Goal: Task Accomplishment & Management: Use online tool/utility

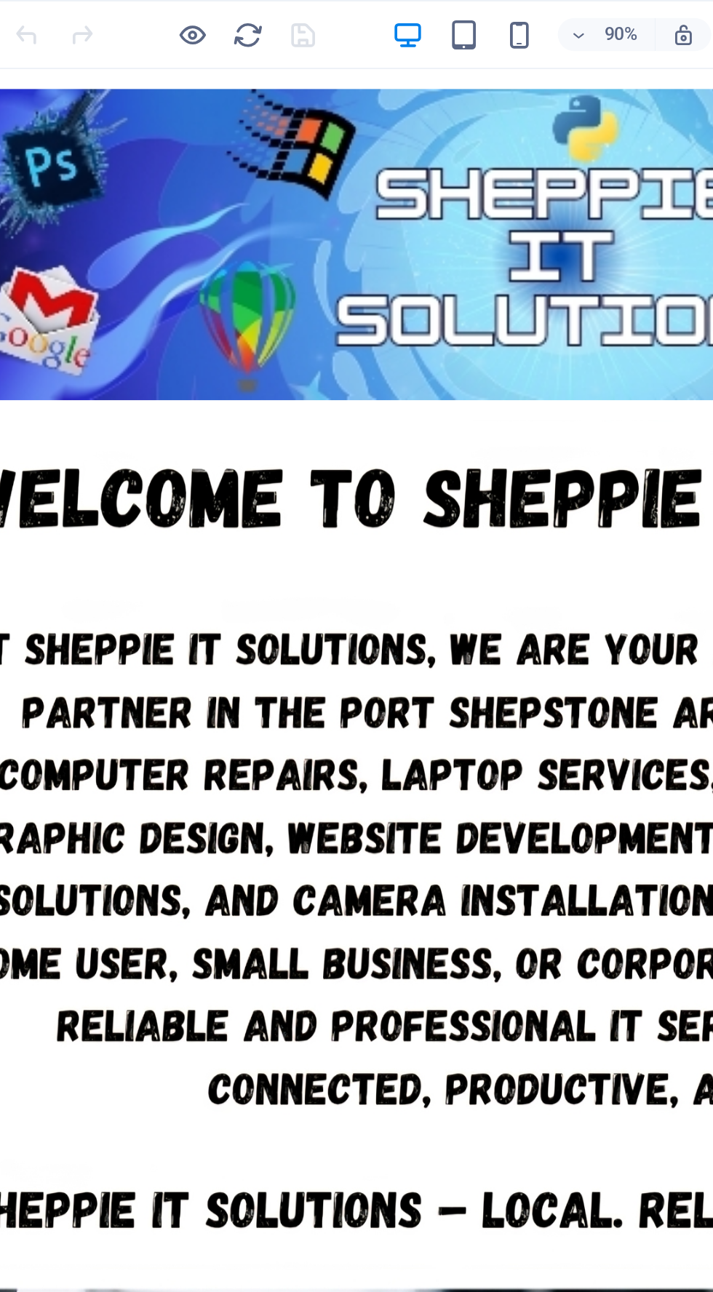
click at [347, 157] on div at bounding box center [312, 172] width 704 height 182
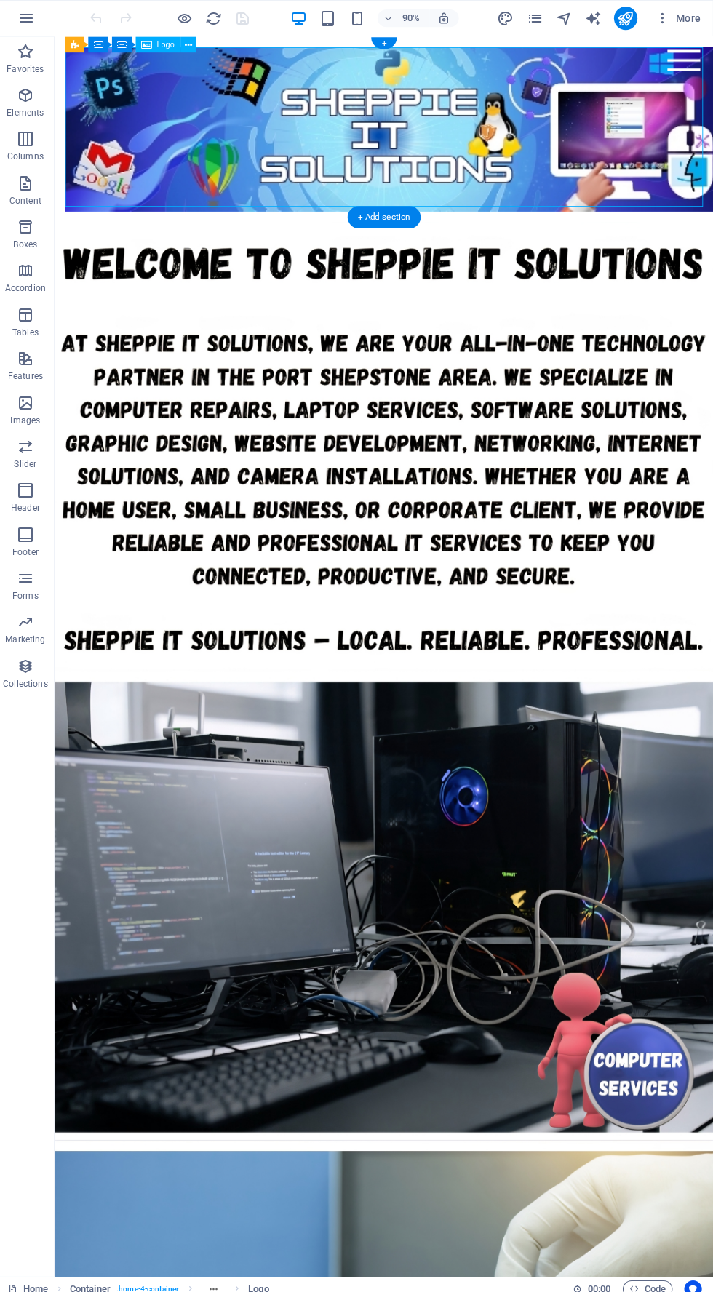
click at [633, 175] on div at bounding box center [418, 139] width 704 height 182
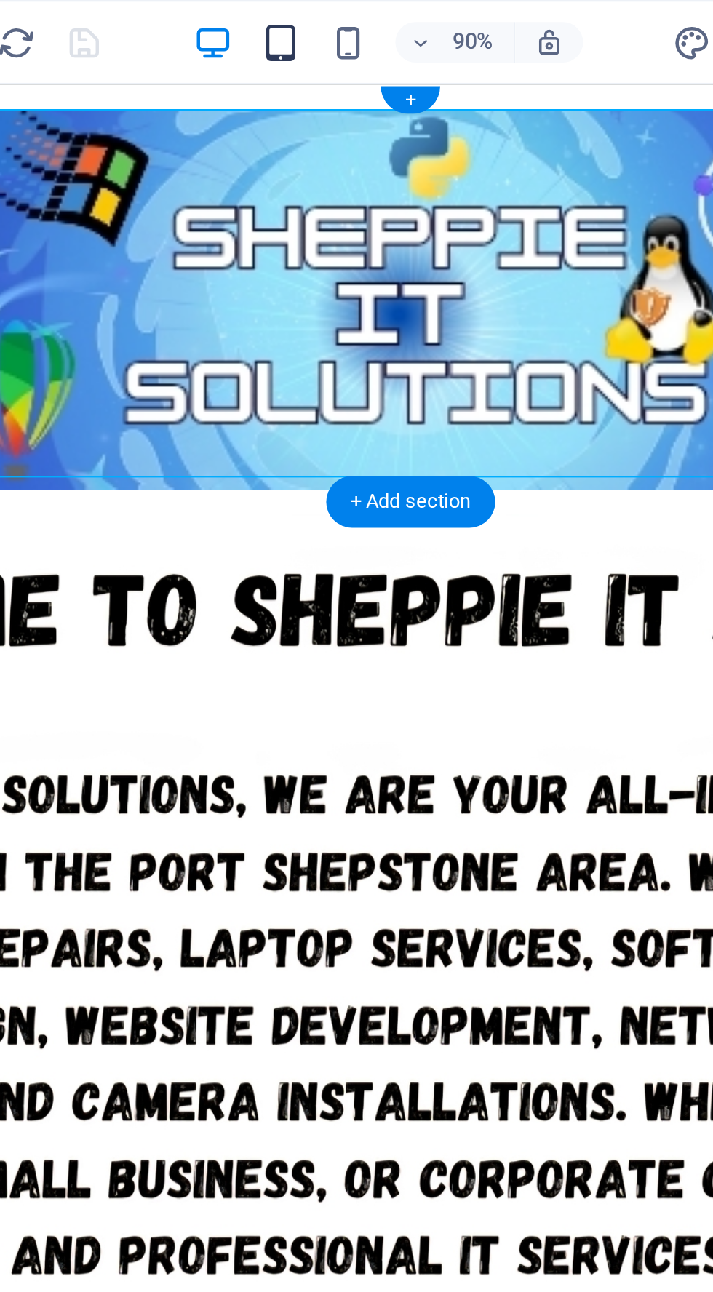
click at [333, 17] on icon "button" at bounding box center [329, 18] width 17 height 17
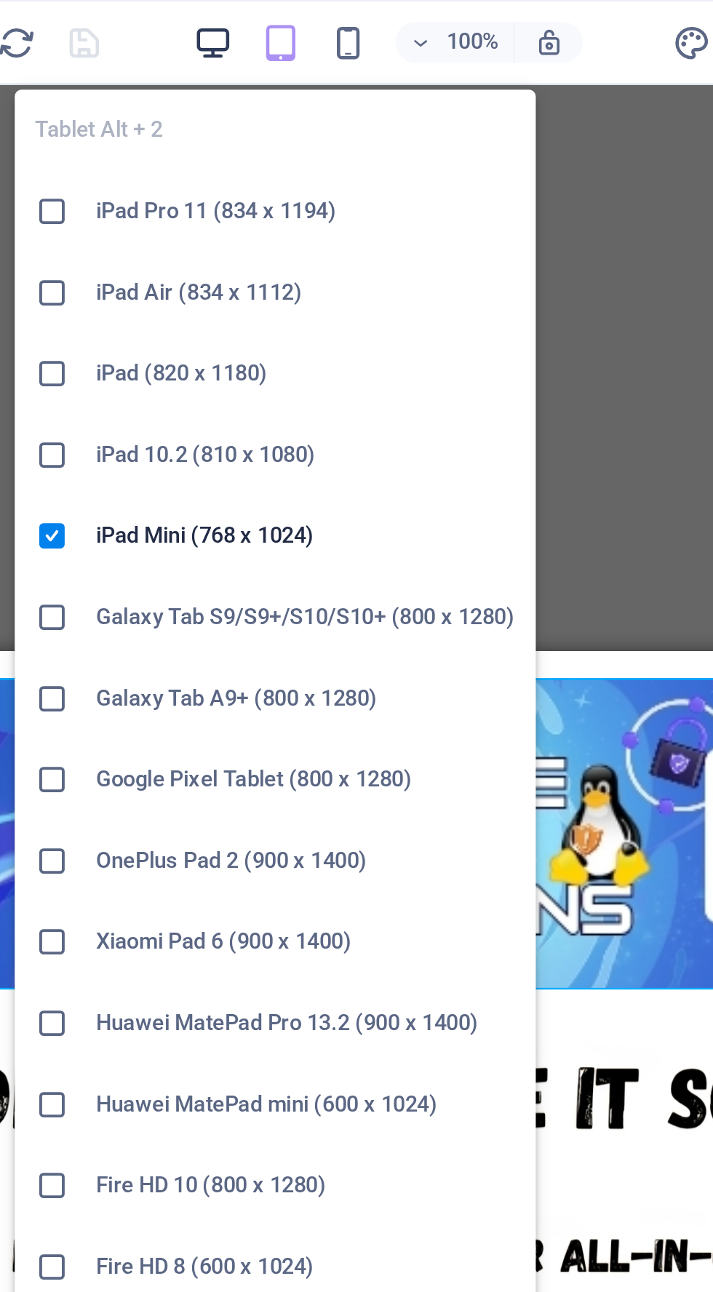
click at [303, 16] on icon "button" at bounding box center [300, 18] width 17 height 17
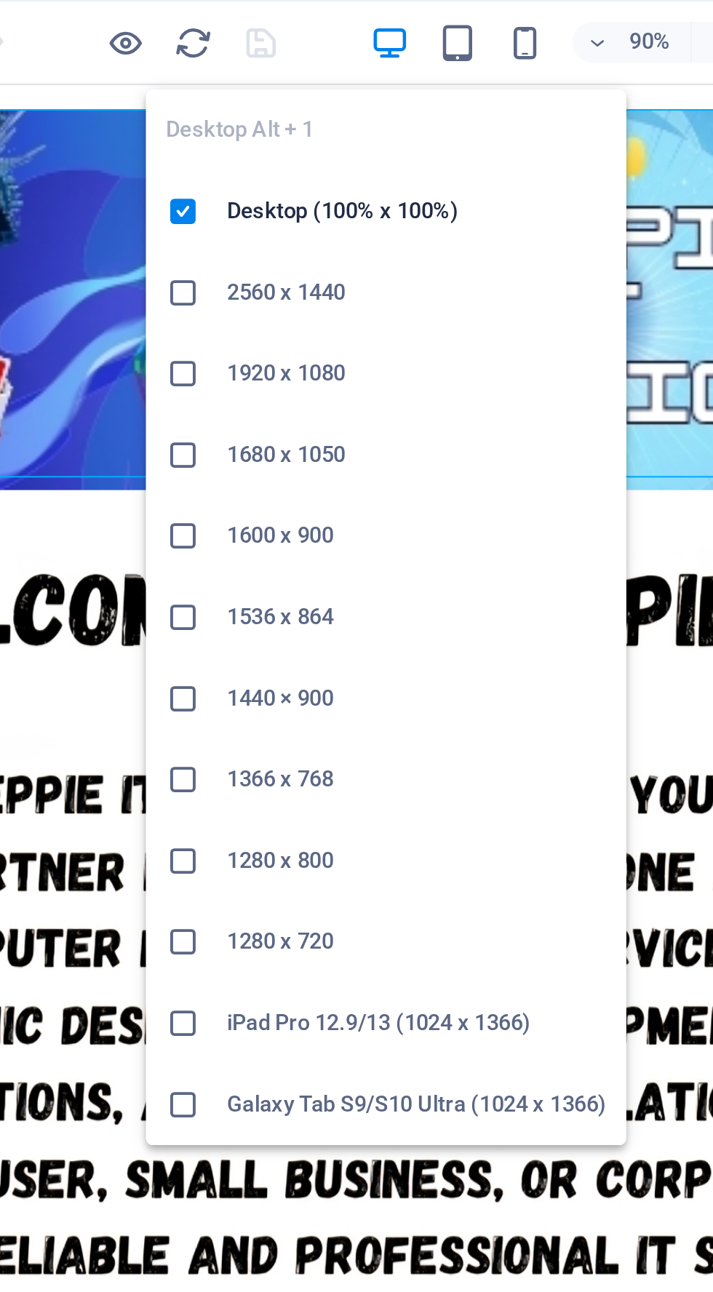
click at [273, 160] on h6 "1920 x 1080" at bounding box center [312, 160] width 163 height 17
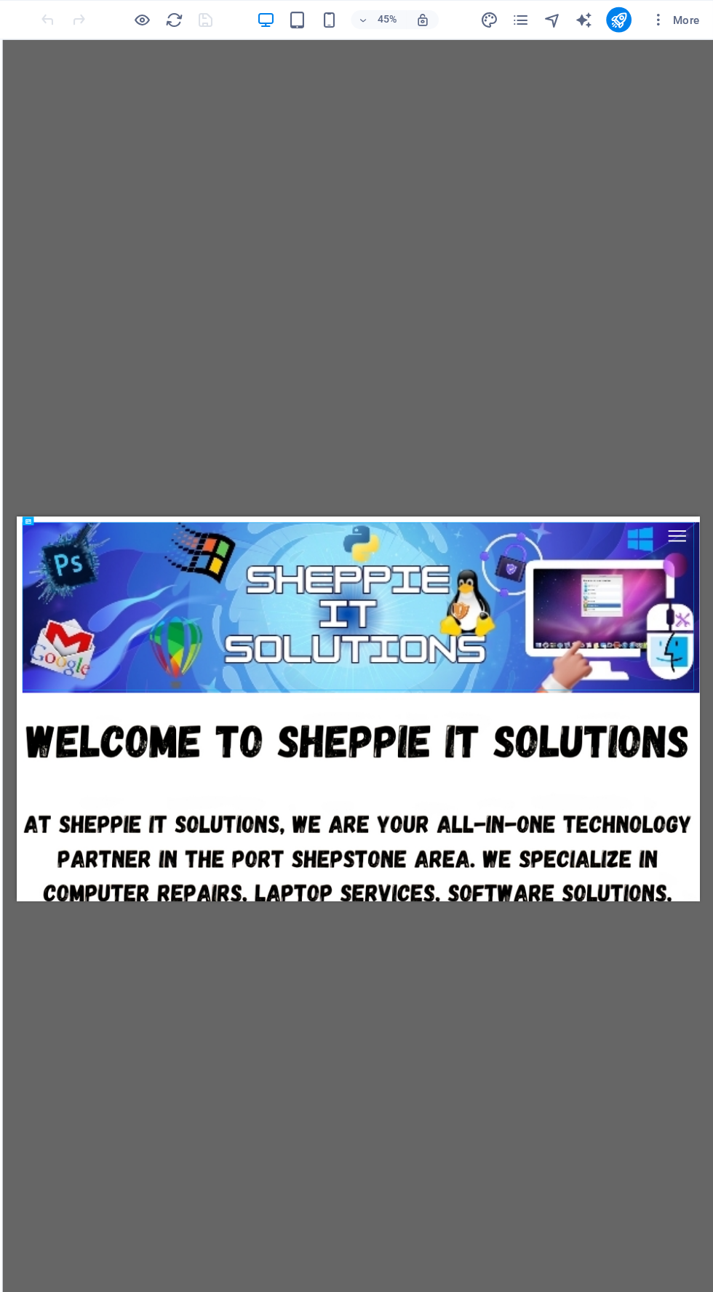
click at [712, 823] on div at bounding box center [714, 702] width 1373 height 349
click at [712, 741] on div at bounding box center [714, 702] width 1373 height 349
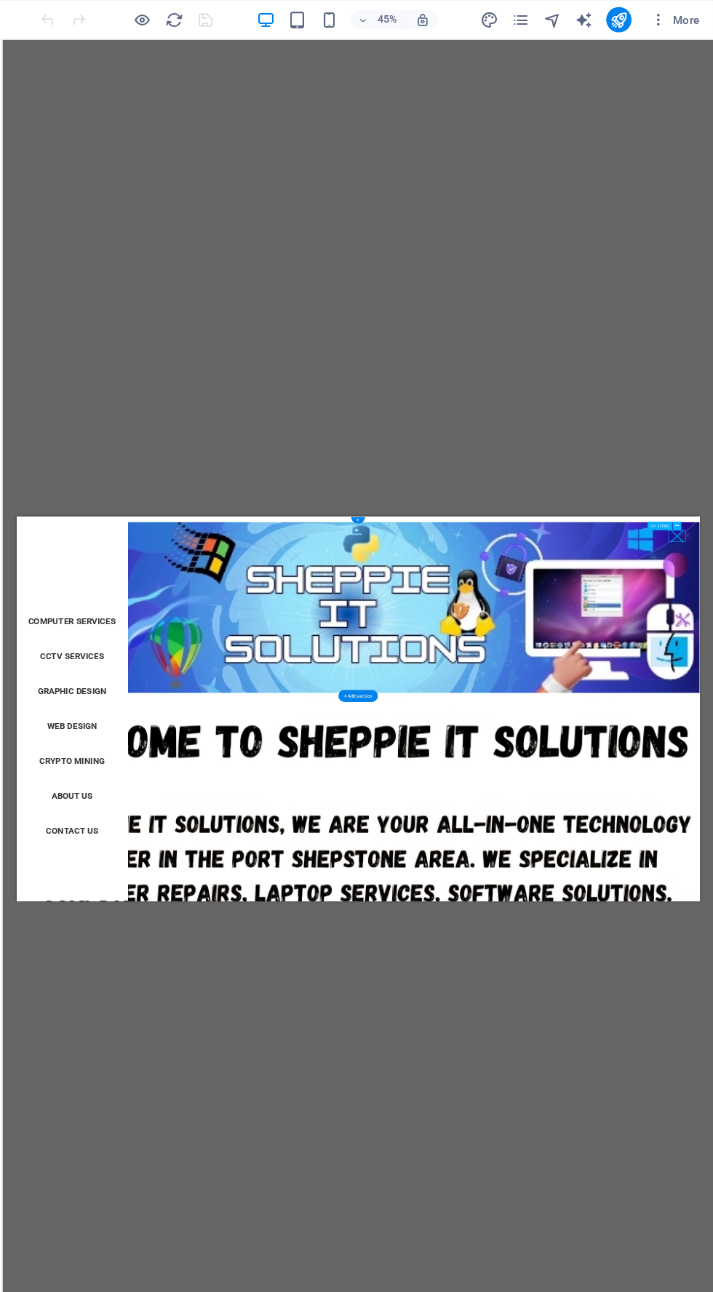
click at [712, 693] on div at bounding box center [714, 702] width 1373 height 349
click at [712, 749] on div at bounding box center [714, 702] width 1373 height 349
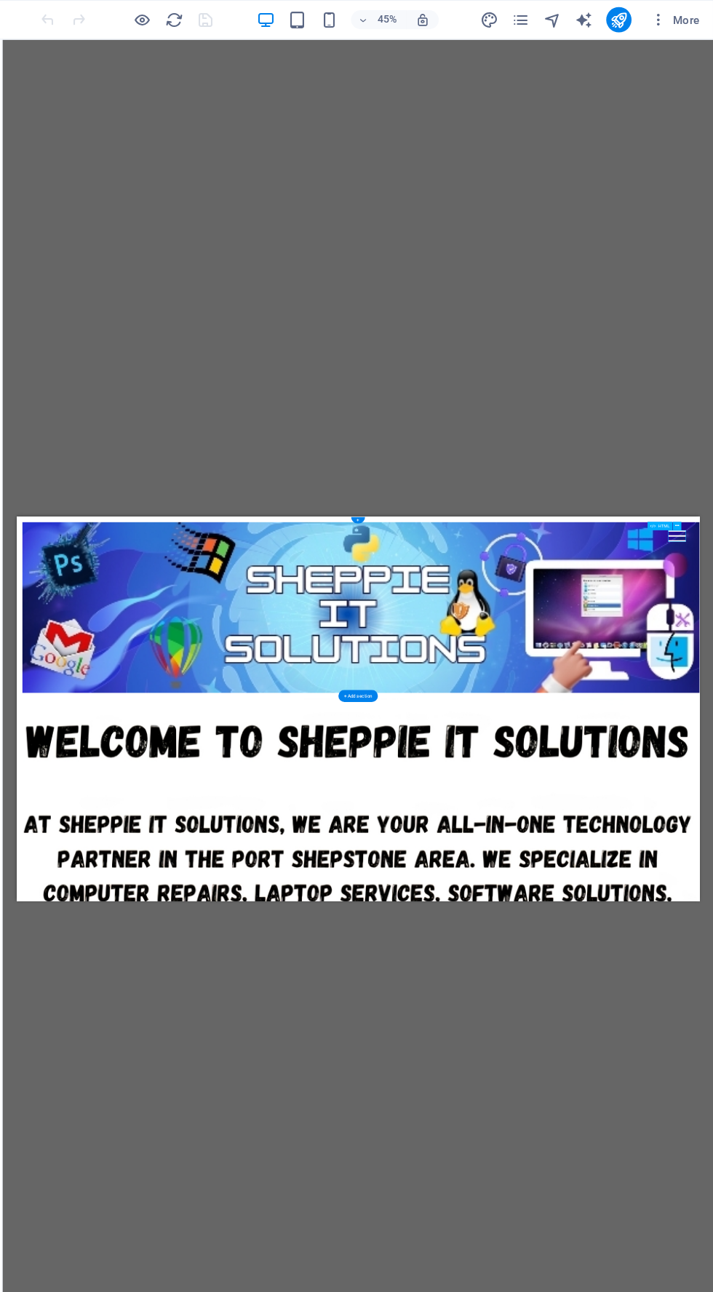
click at [712, 739] on div at bounding box center [714, 702] width 1373 height 349
click at [301, 17] on icon "button" at bounding box center [300, 18] width 17 height 17
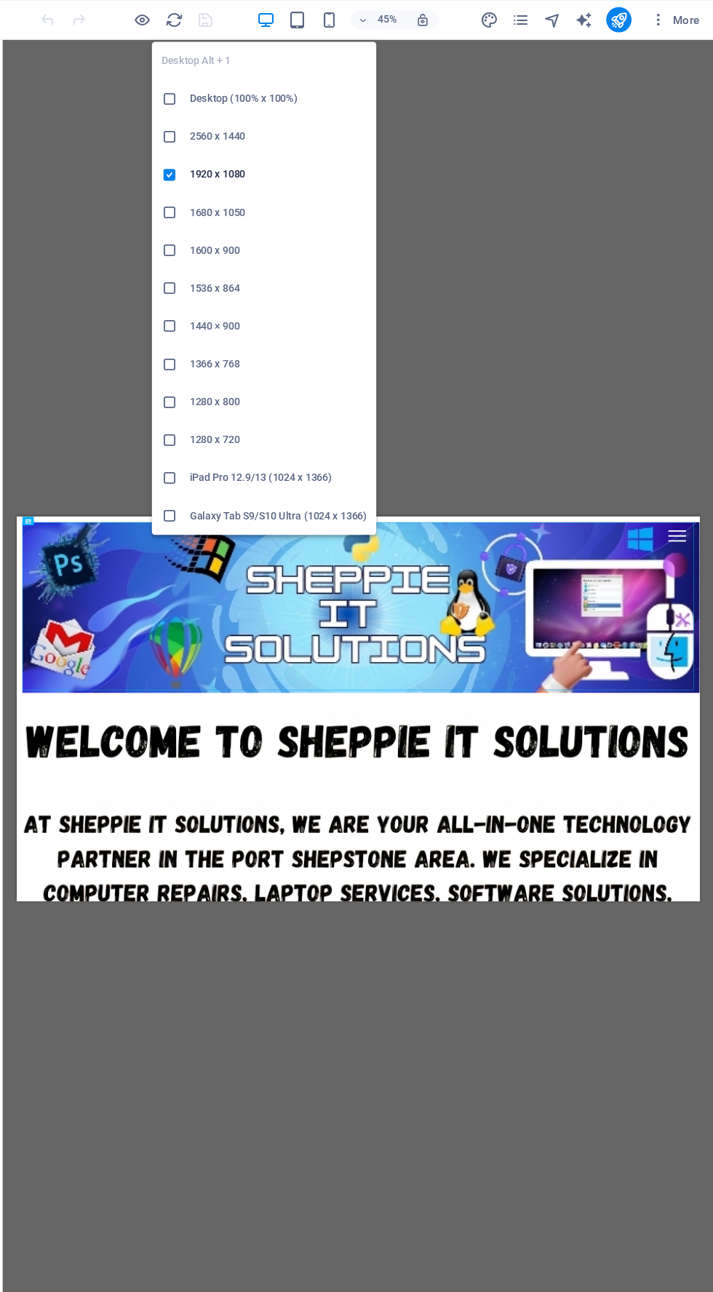
click at [294, 199] on h6 "1680 x 1050" at bounding box center [312, 195] width 163 height 17
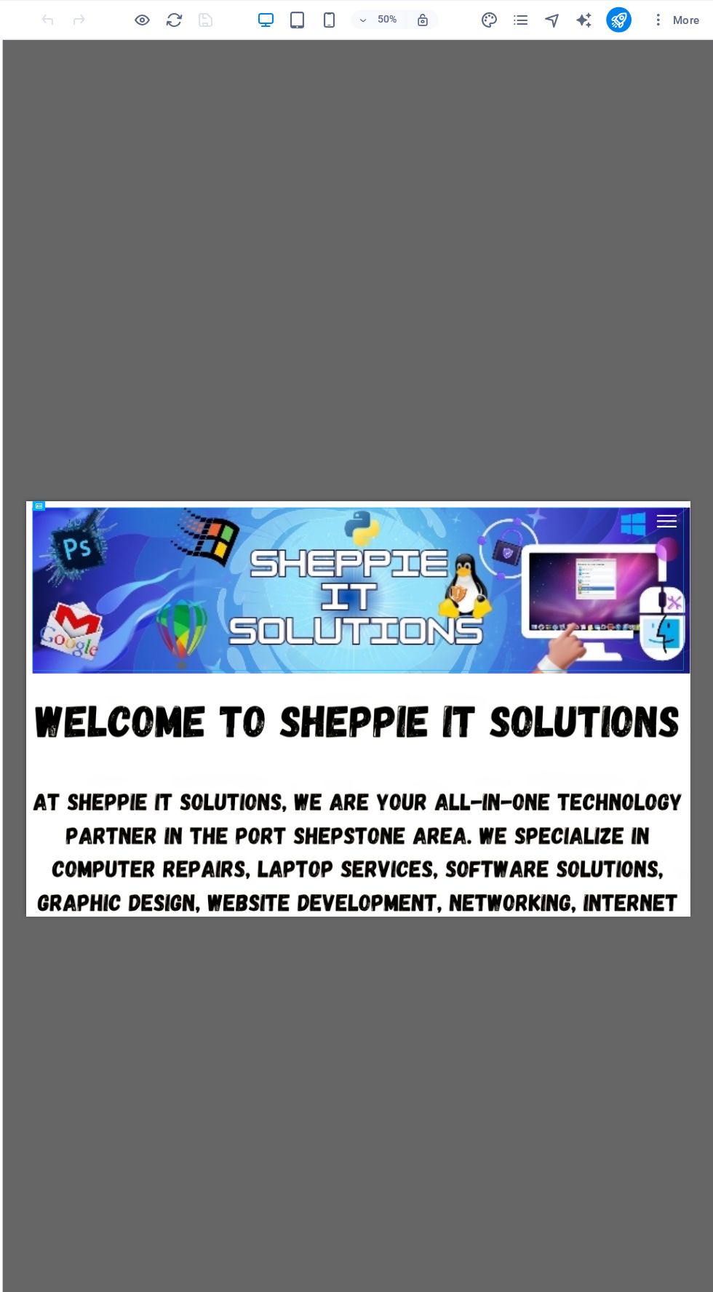
click at [307, 19] on icon "button" at bounding box center [300, 18] width 17 height 17
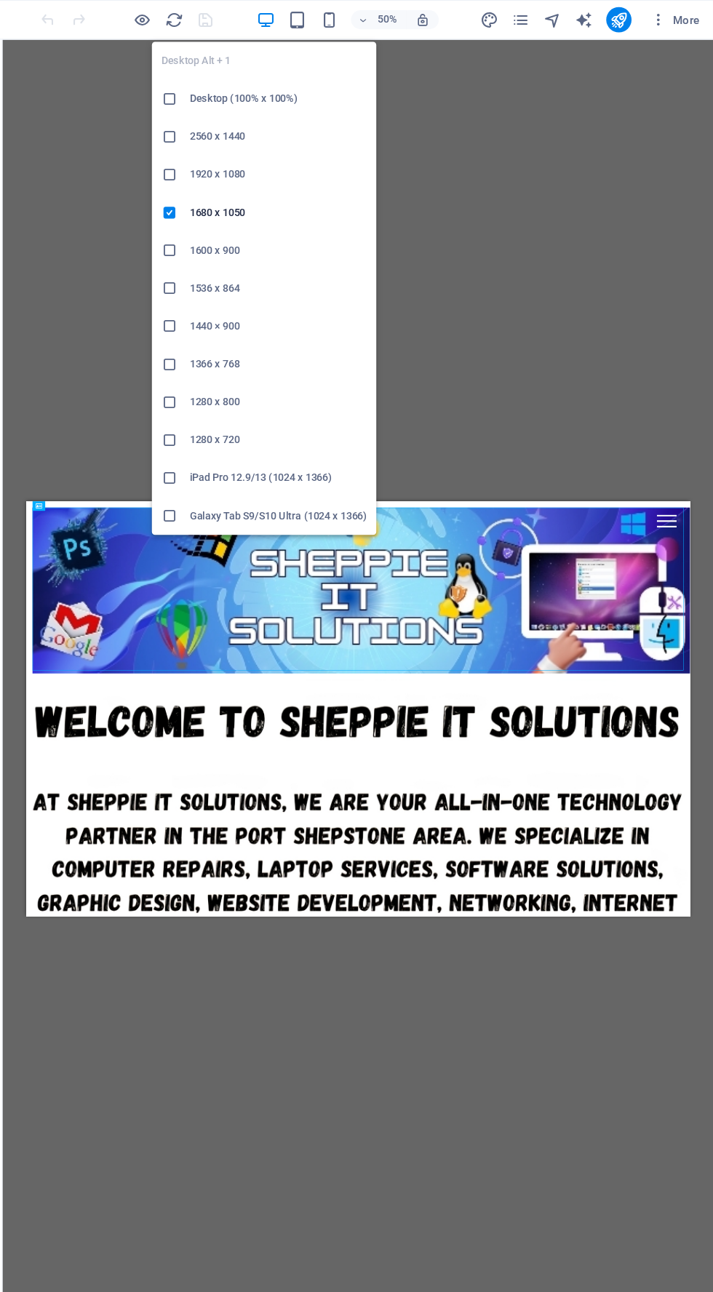
click at [294, 238] on h6 "1600 x 900" at bounding box center [312, 230] width 163 height 17
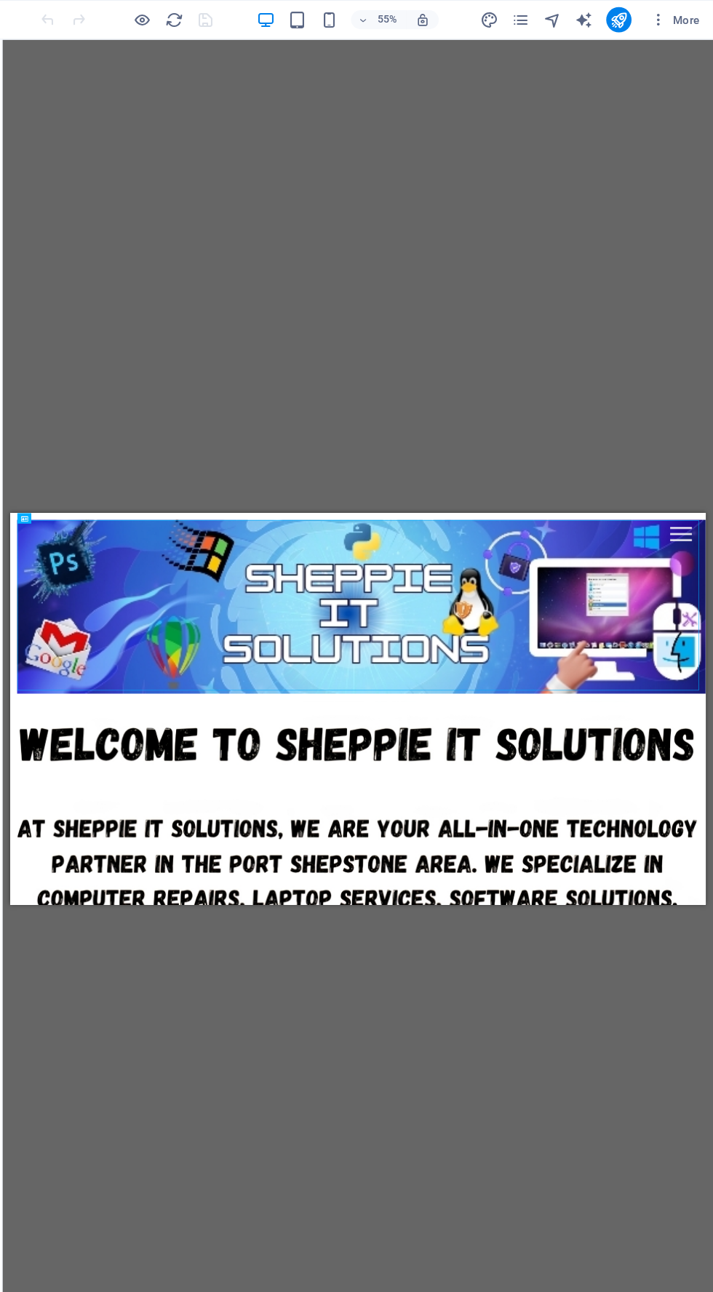
click at [712, 713] on div at bounding box center [592, 669] width 1141 height 291
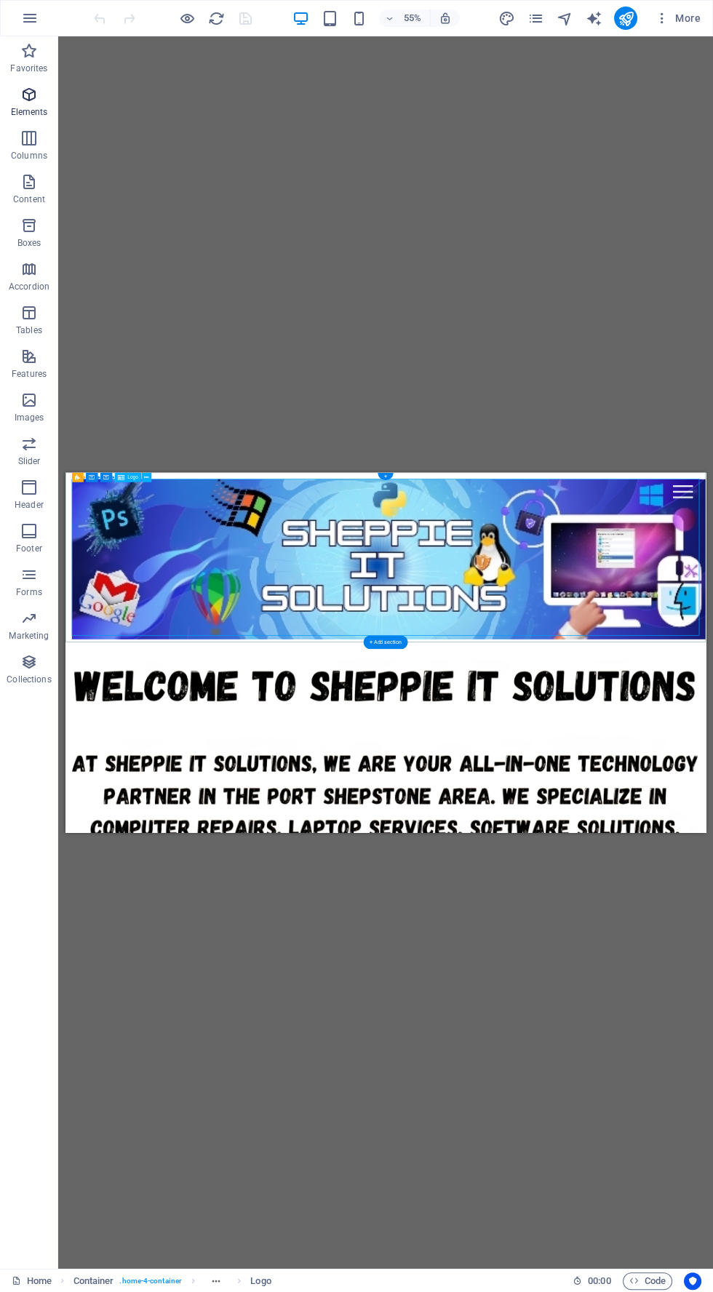
click at [54, 108] on span "Elements" at bounding box center [29, 103] width 58 height 35
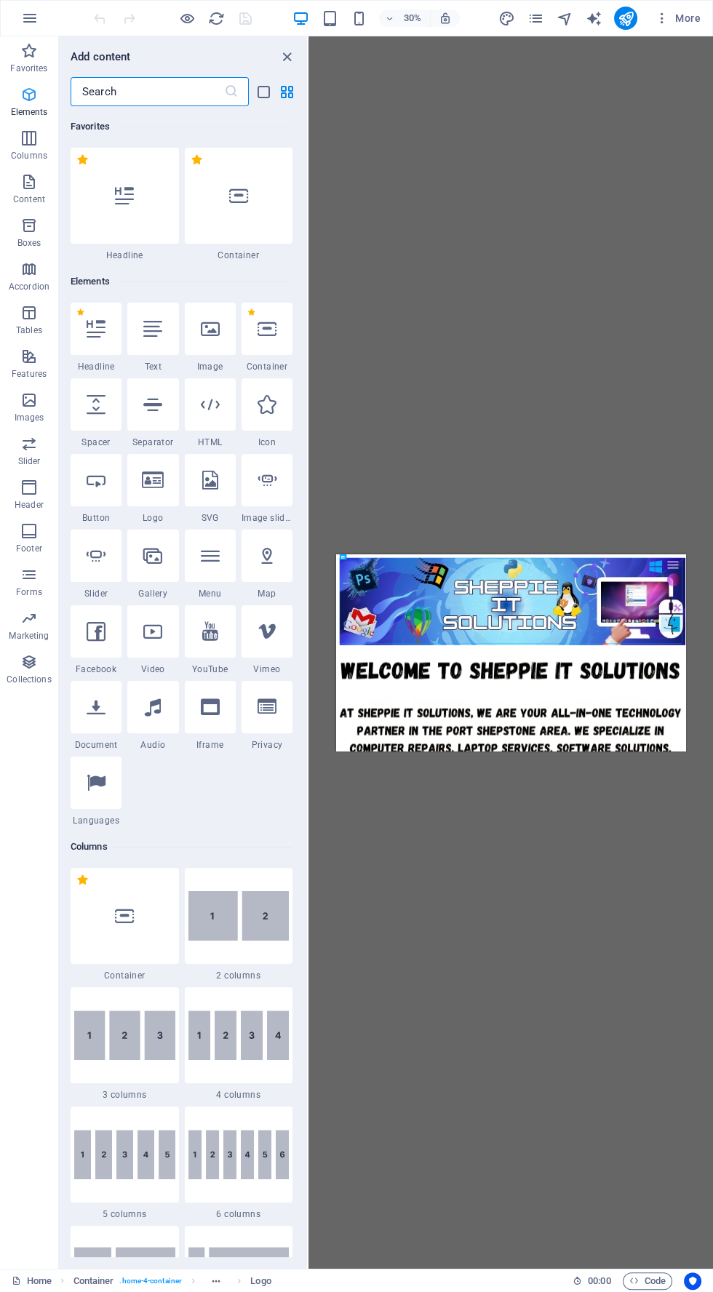
scroll to position [154, 0]
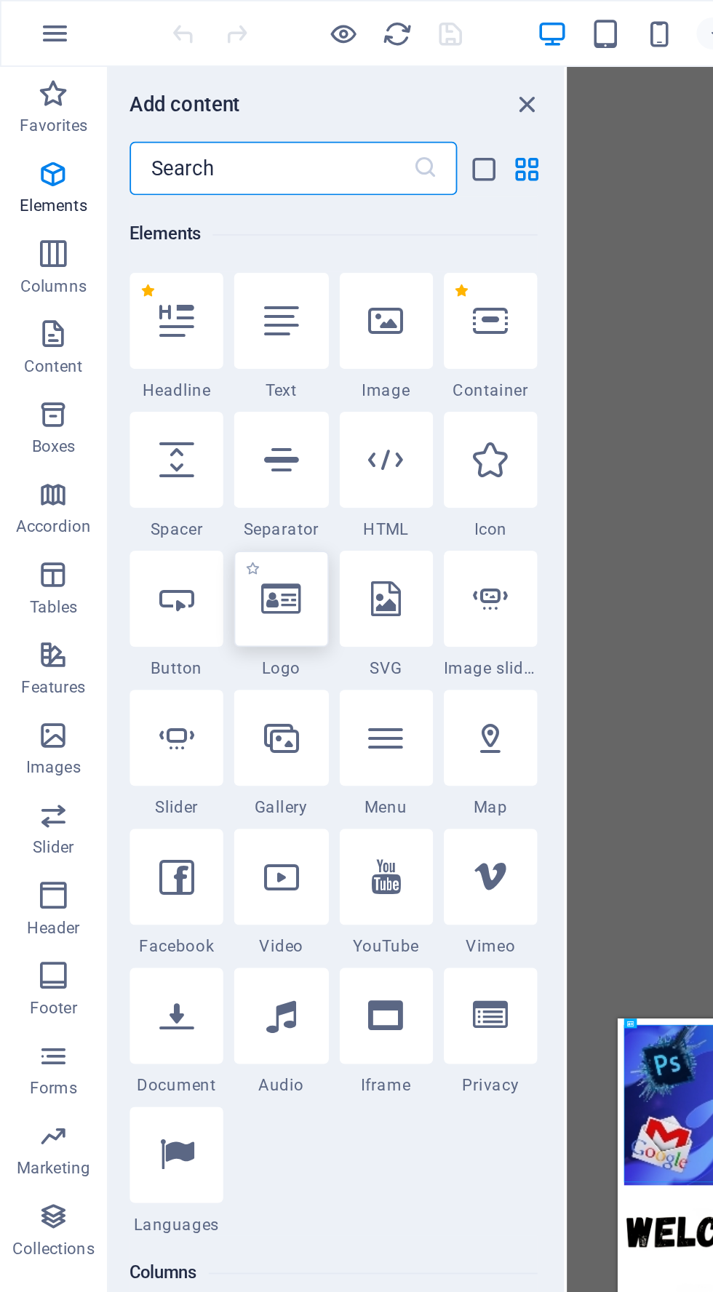
click at [166, 326] on div at bounding box center [152, 326] width 51 height 52
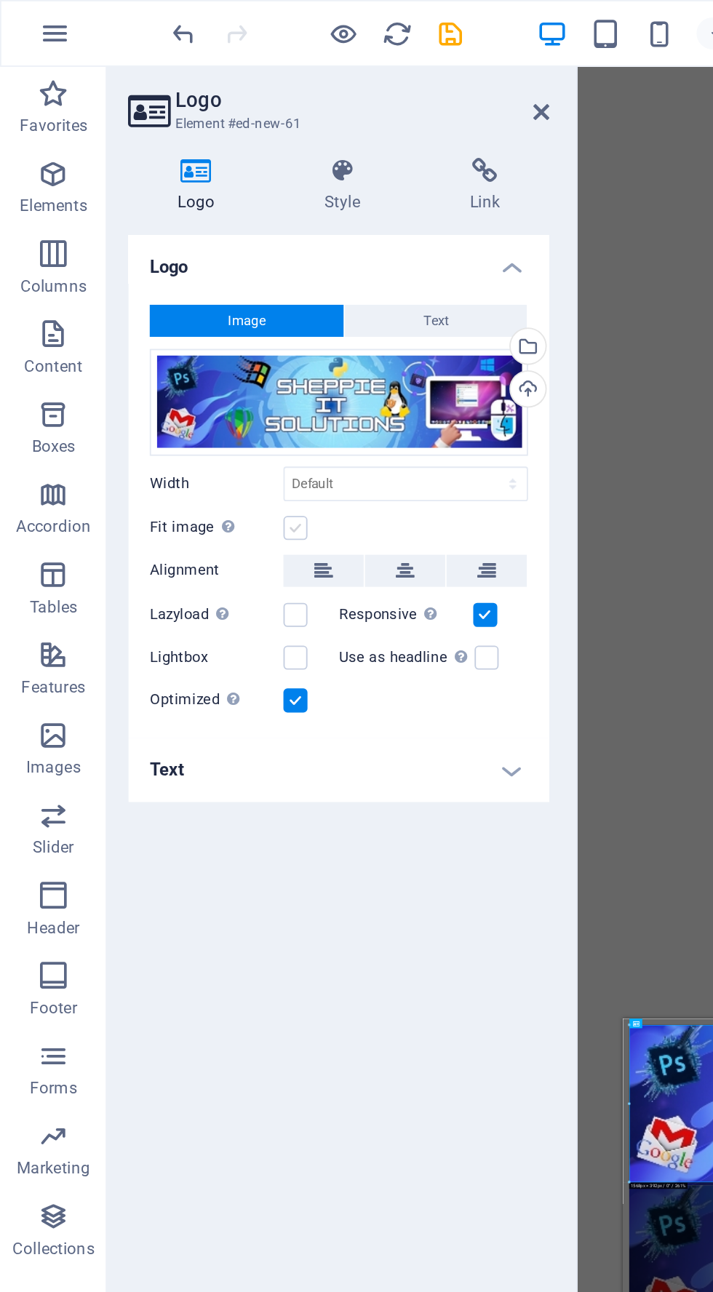
click at [161, 286] on label at bounding box center [160, 287] width 13 height 13
click at [0, 0] on input "Fit image Automatically fit image to a fixed width and height" at bounding box center [0, 0] width 0 height 0
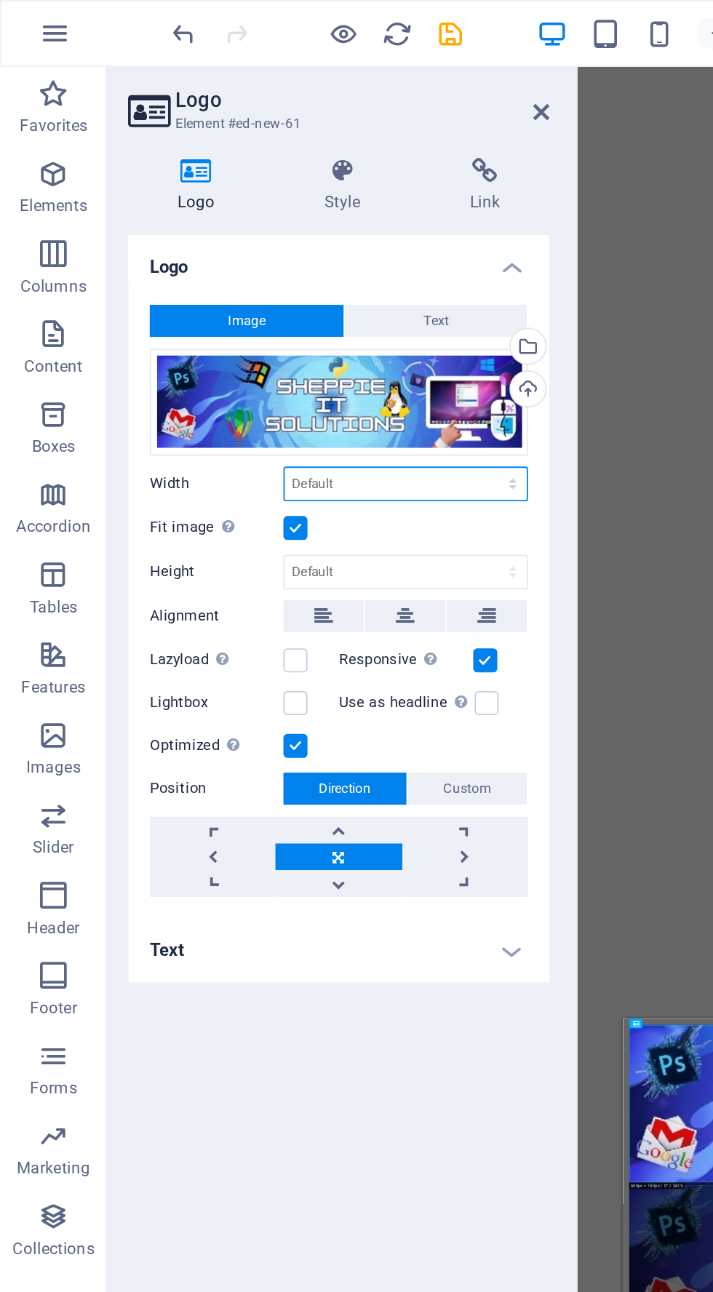
click at [273, 258] on select "Default auto px rem % em vh vw" at bounding box center [221, 263] width 132 height 17
click at [155, 255] on select "Default auto px rem % em vh vw" at bounding box center [221, 263] width 132 height 17
click at [281, 257] on select "Default auto px rem % em vh vw" at bounding box center [221, 263] width 132 height 17
click at [155, 255] on select "Default auto px rem % em vh vw" at bounding box center [221, 263] width 132 height 17
select select "DISABLED_OPTION_VALUE"
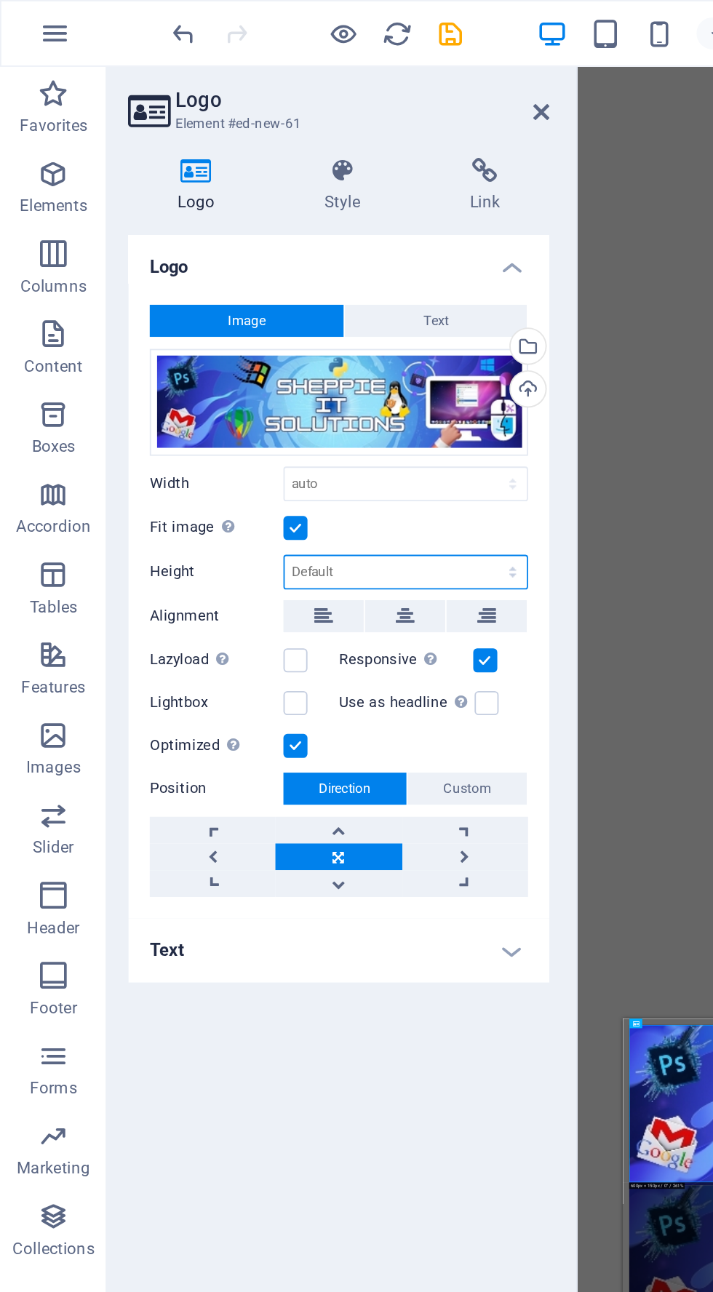
click at [276, 316] on select "Default auto px" at bounding box center [221, 311] width 132 height 17
click at [155, 303] on select "Default auto px" at bounding box center [221, 311] width 132 height 17
select select "DISABLED_OPTION_VALUE"
click at [200, 97] on icon at bounding box center [186, 93] width 73 height 15
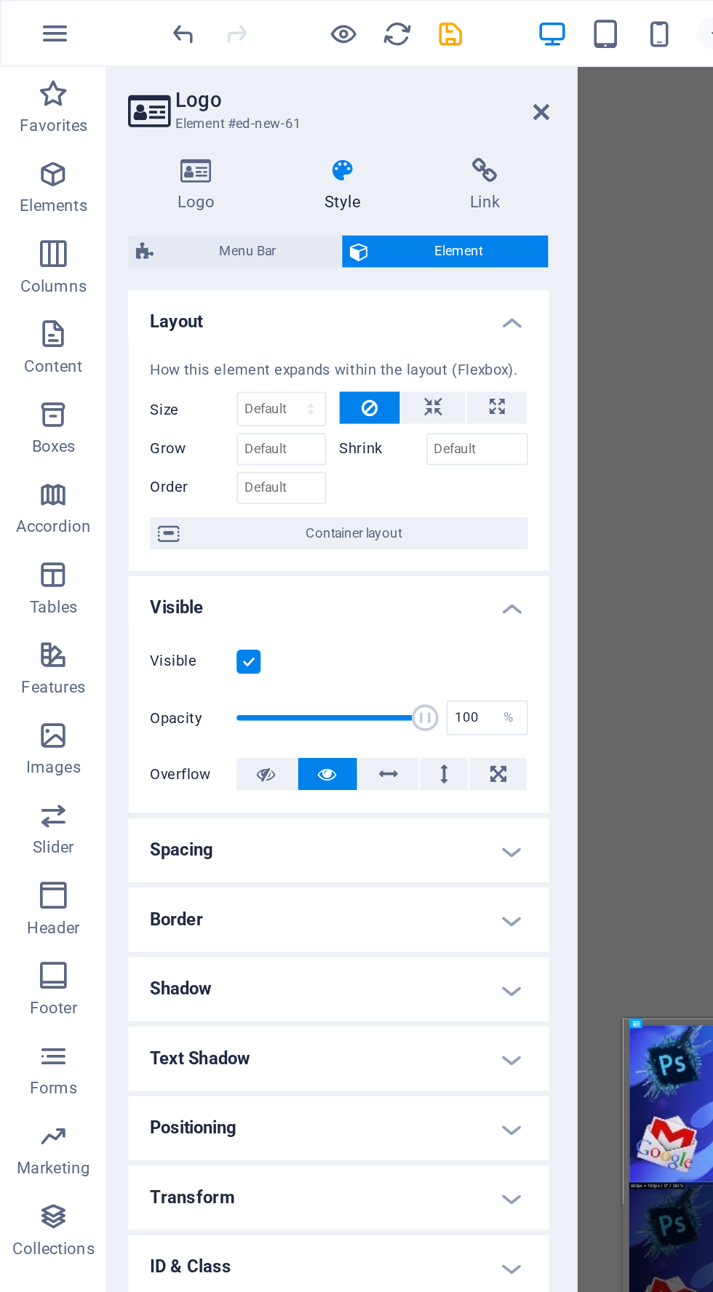
click at [200, 251] on label "Shrink" at bounding box center [208, 244] width 47 height 17
click at [232, 251] on input "Shrink" at bounding box center [260, 244] width 56 height 17
click at [348, 262] on div "Drag here to replace the existing content. Press “Ctrl” if you want to create a…" at bounding box center [513, 652] width 399 height 1232
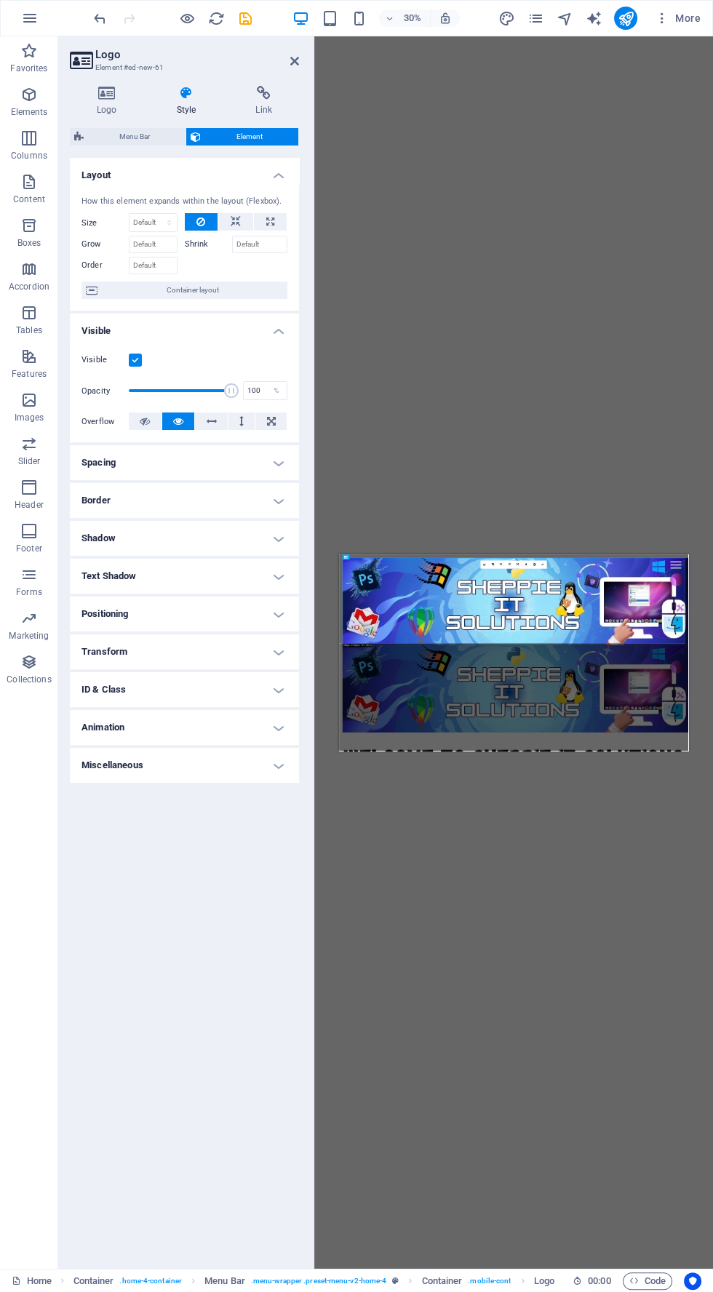
click at [607, 949] on div "Drag here to replace the existing content. Press “Ctrl” if you want to create a…" at bounding box center [513, 652] width 399 height 1232
click at [312, 59] on div at bounding box center [312, 652] width 3 height 1232
click at [294, 60] on icon at bounding box center [294, 61] width 9 height 12
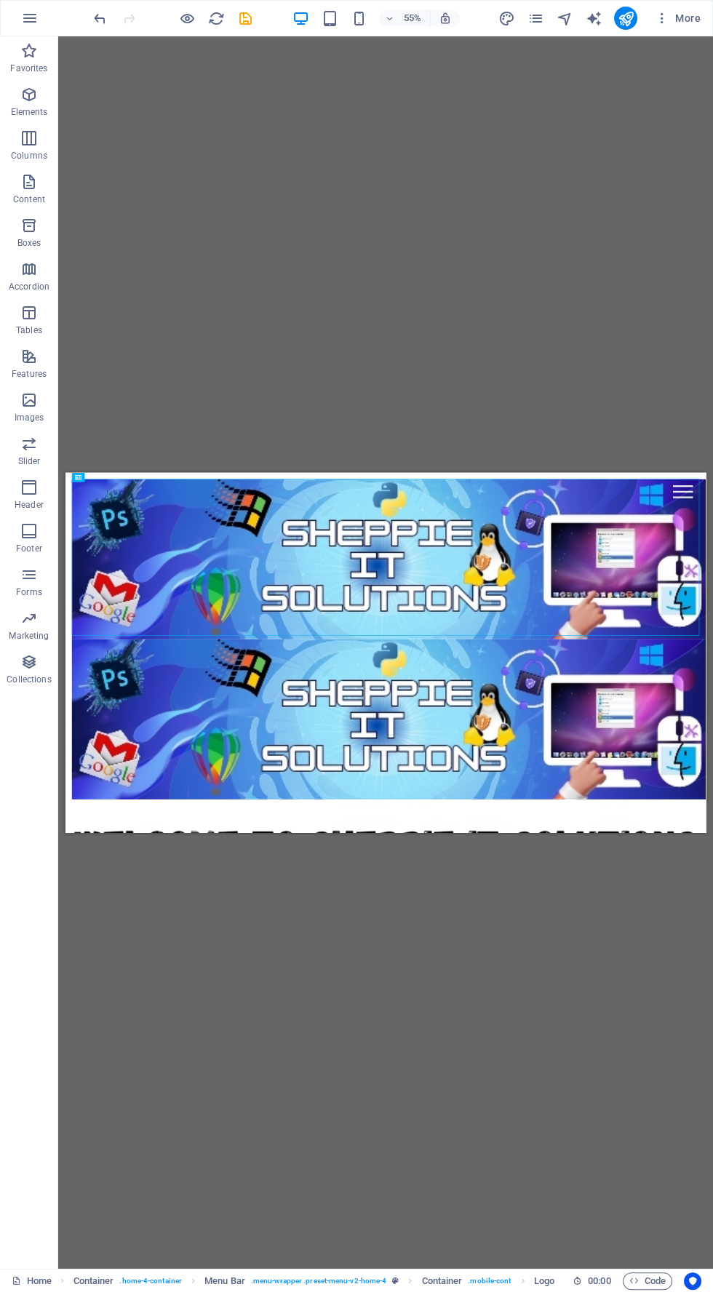
click at [712, 895] on div at bounding box center [647, 920] width 1141 height 291
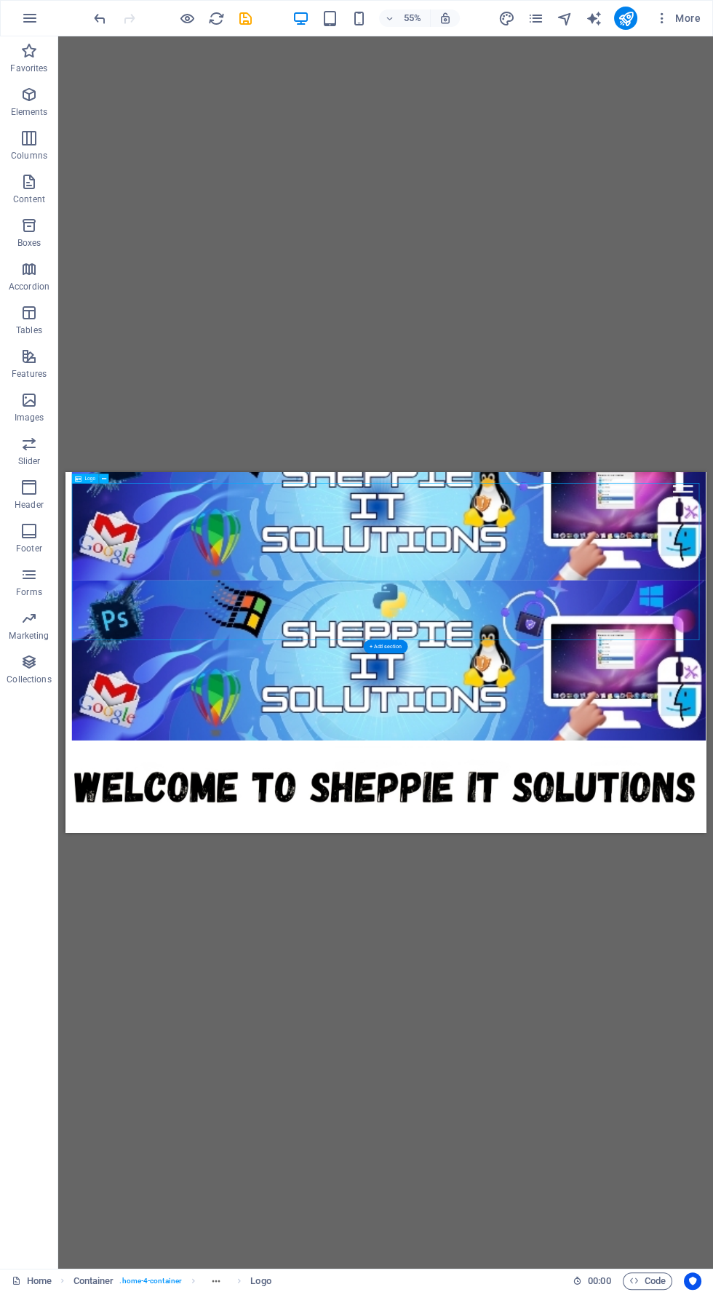
scroll to position [0, 0]
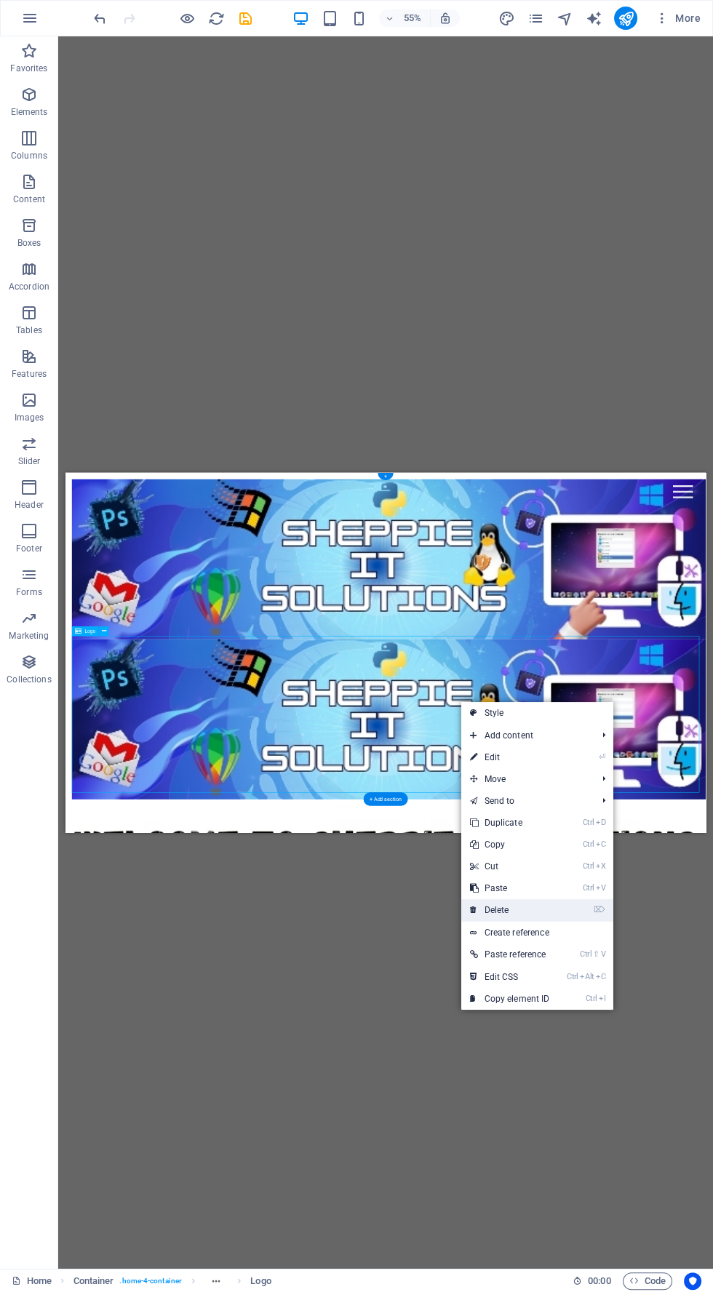
click at [548, 905] on link "⌦ Delete" at bounding box center [508, 910] width 97 height 22
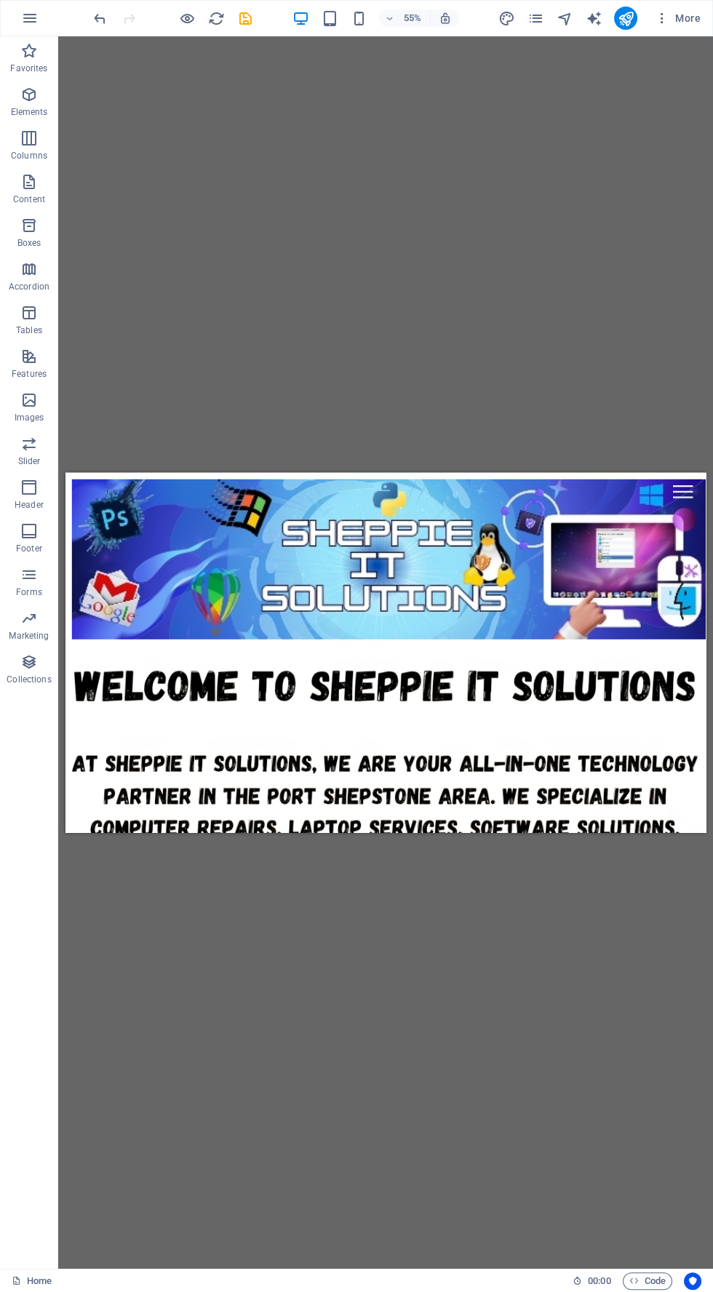
click at [293, 19] on icon "button" at bounding box center [300, 18] width 17 height 17
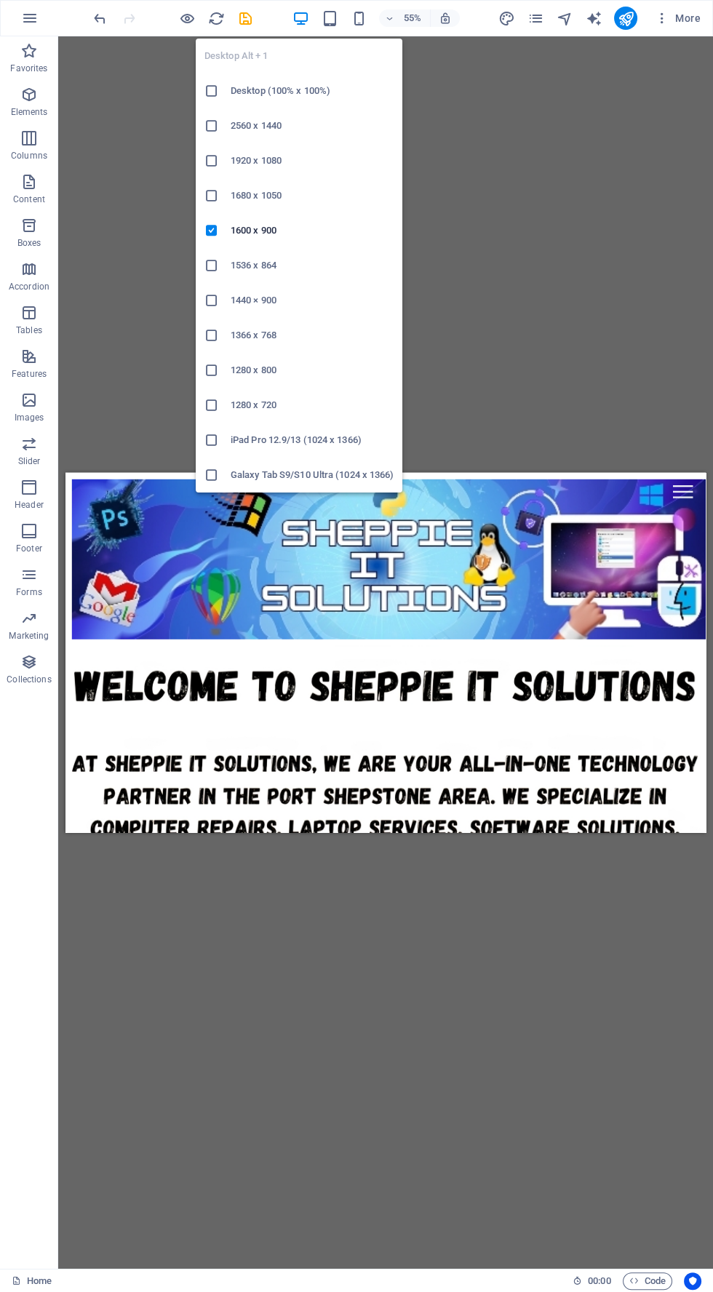
click at [349, 88] on h6 "Desktop (100% x 100%)" at bounding box center [312, 90] width 163 height 17
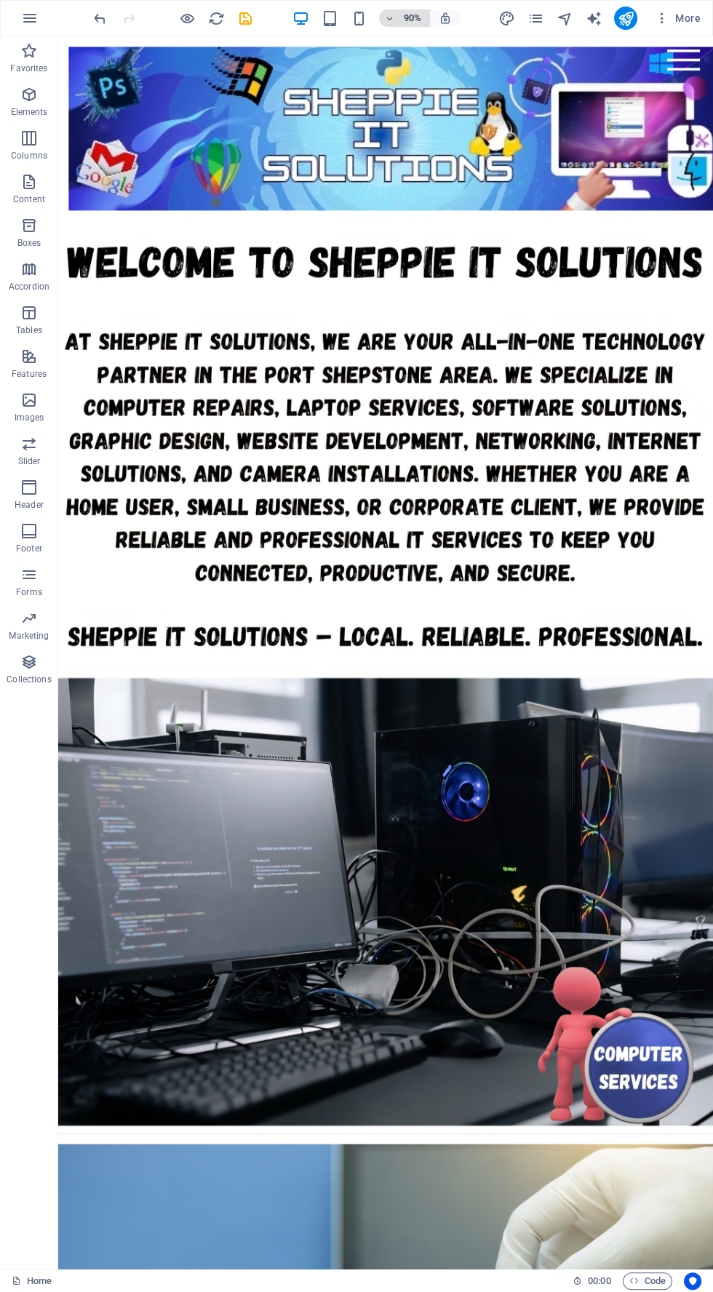
click at [412, 17] on h6 "90%" at bounding box center [412, 17] width 23 height 17
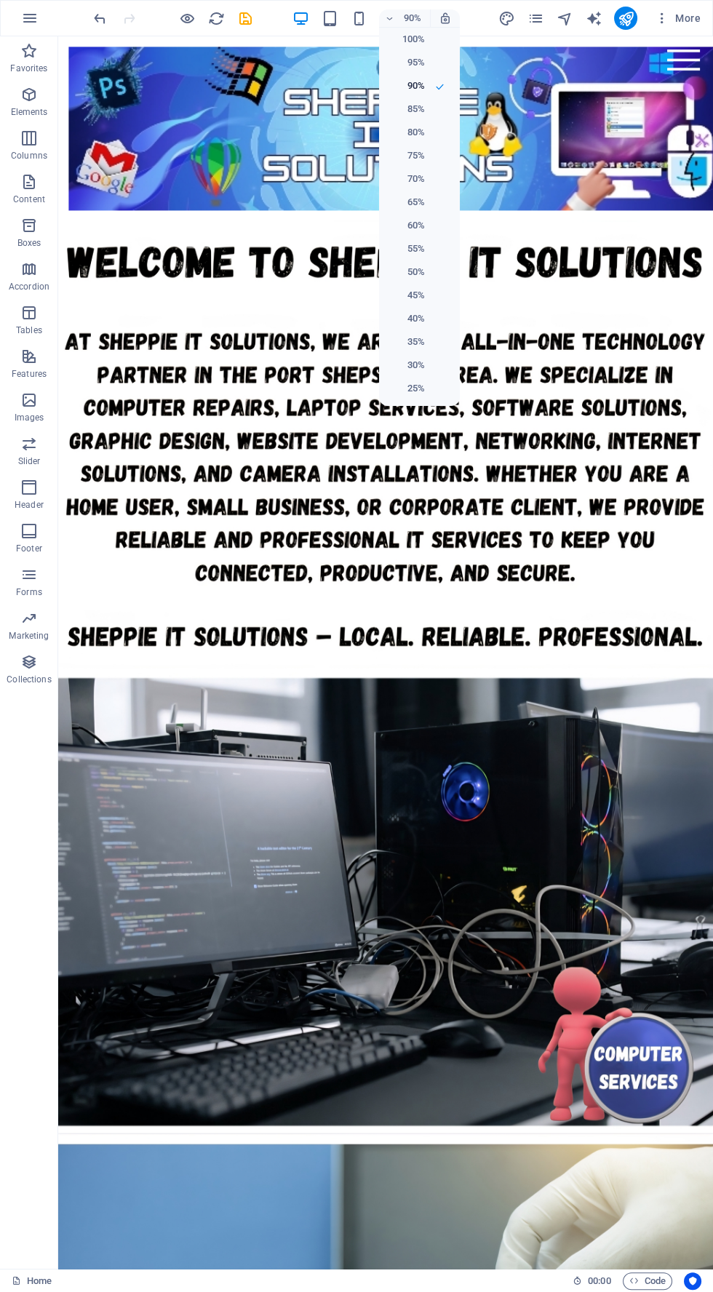
click at [444, 17] on div at bounding box center [356, 646] width 713 height 1292
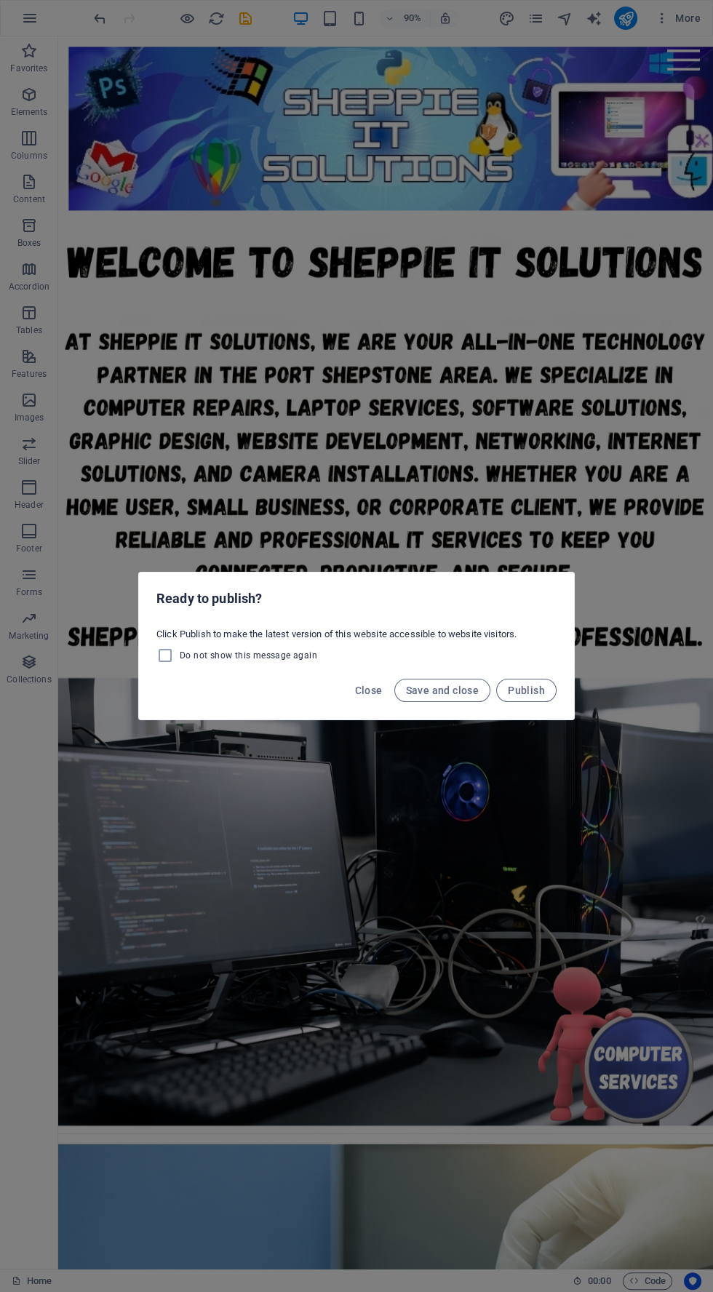
click at [542, 961] on div "Ready to publish? Click Publish to make the latest version of this website acce…" at bounding box center [356, 646] width 713 height 1292
click at [372, 696] on span "Close" at bounding box center [369, 690] width 28 height 12
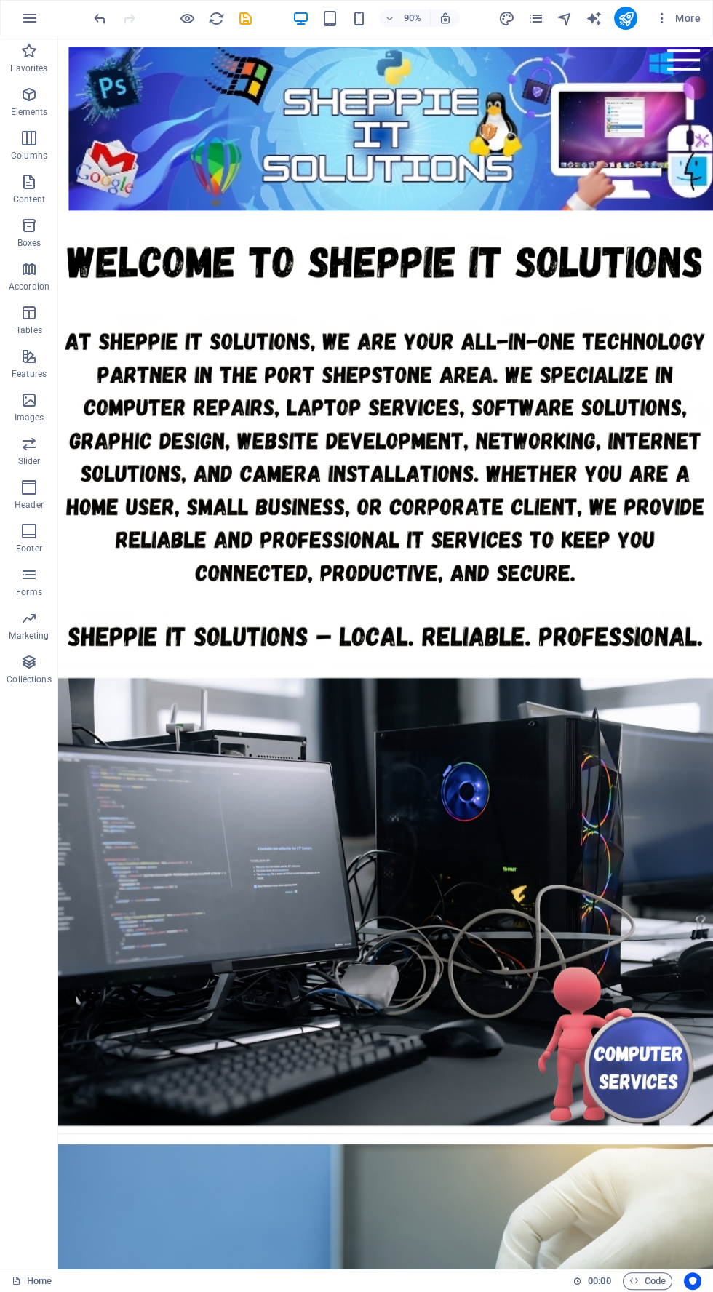
click at [622, 337] on figure at bounding box center [421, 489] width 727 height 497
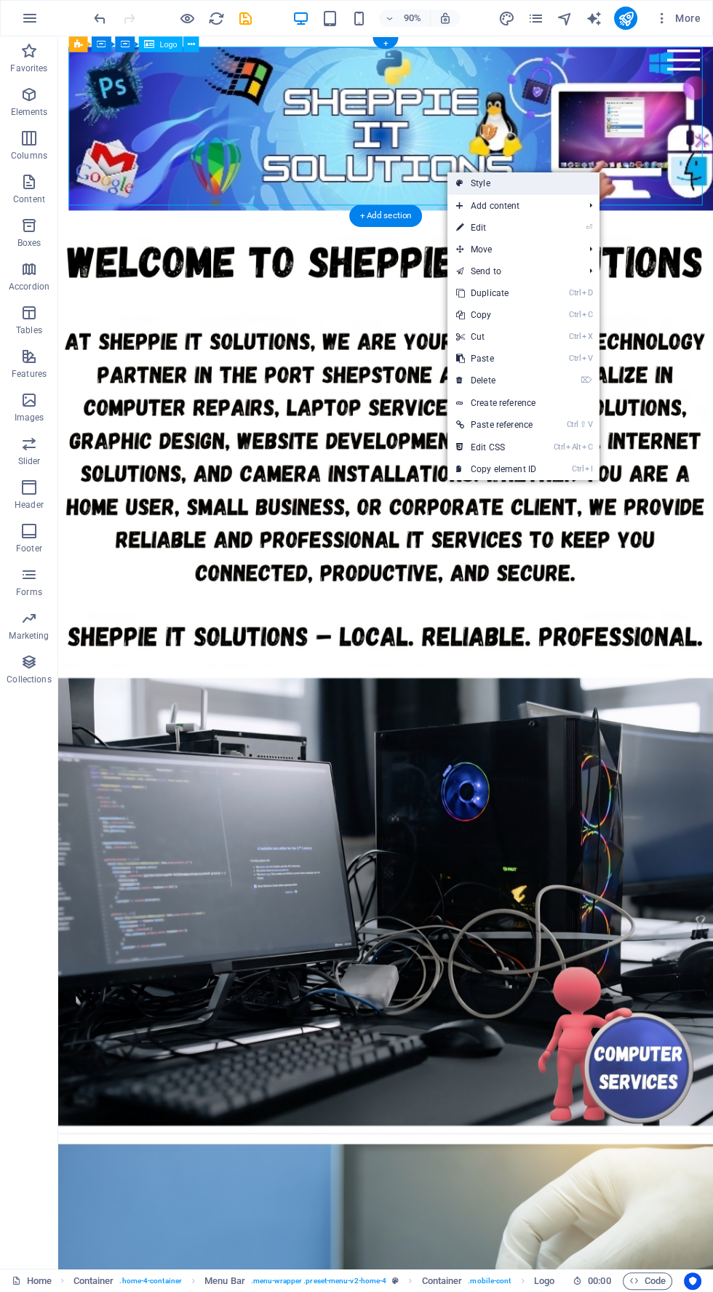
click at [543, 173] on link "Style" at bounding box center [523, 183] width 152 height 22
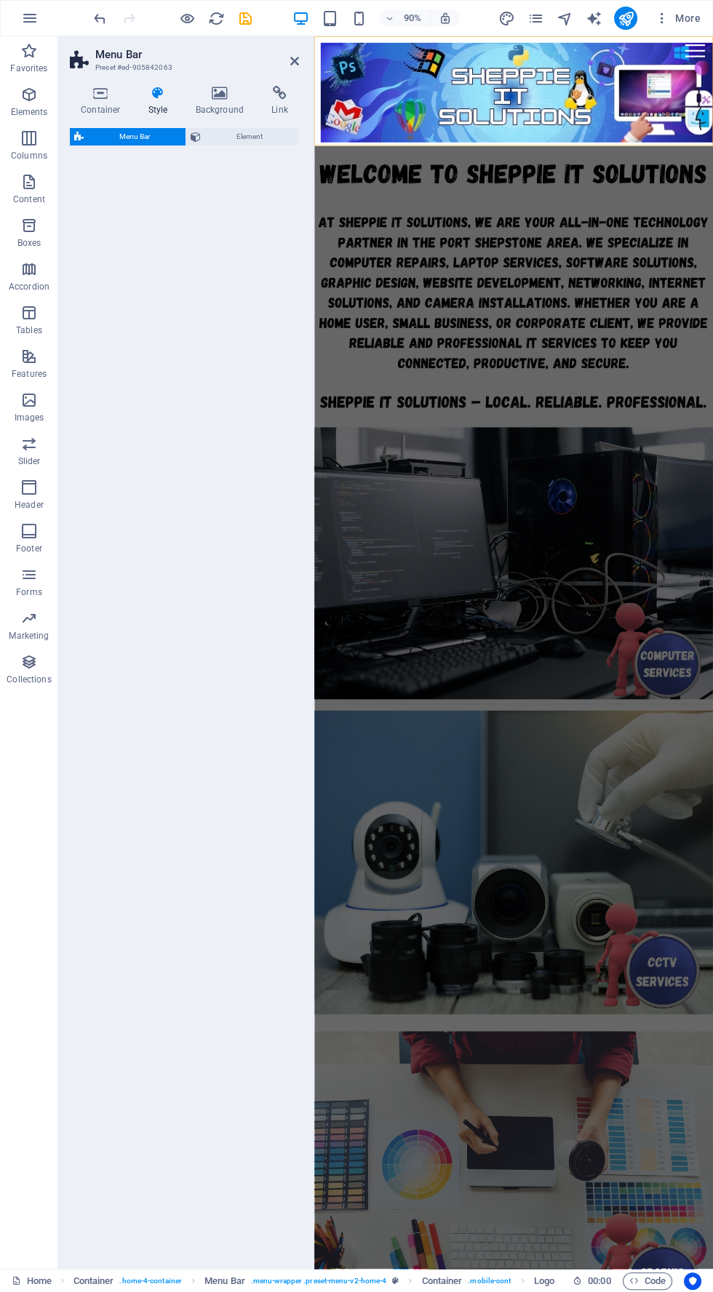
select select "rem"
select select "preset-menu-v2-home-4"
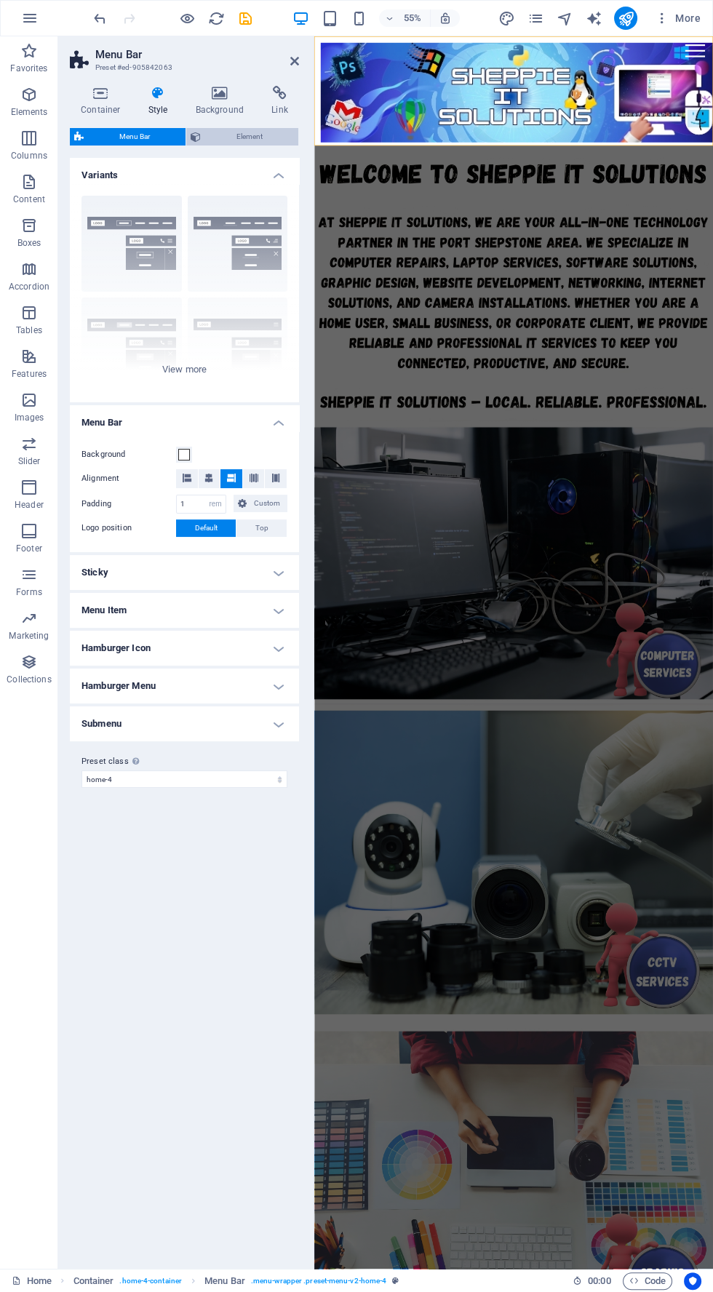
click at [284, 141] on span "Element" at bounding box center [249, 136] width 89 height 17
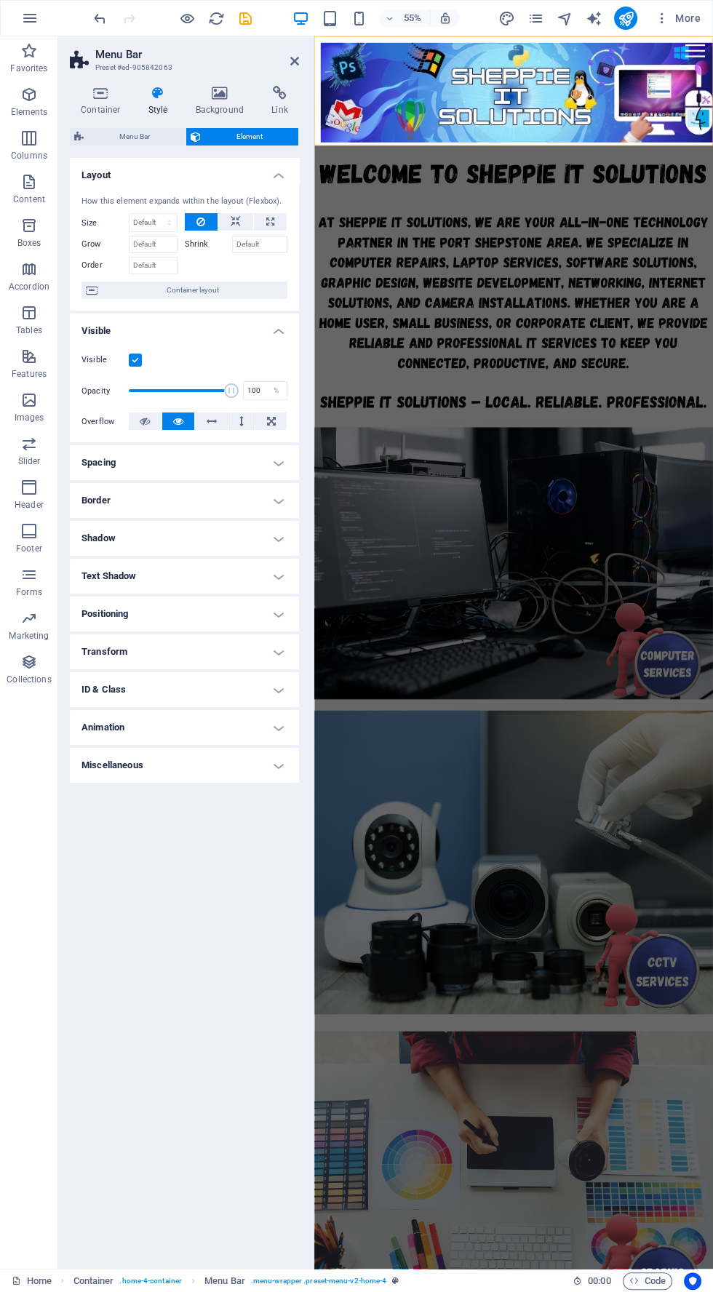
type input "10"
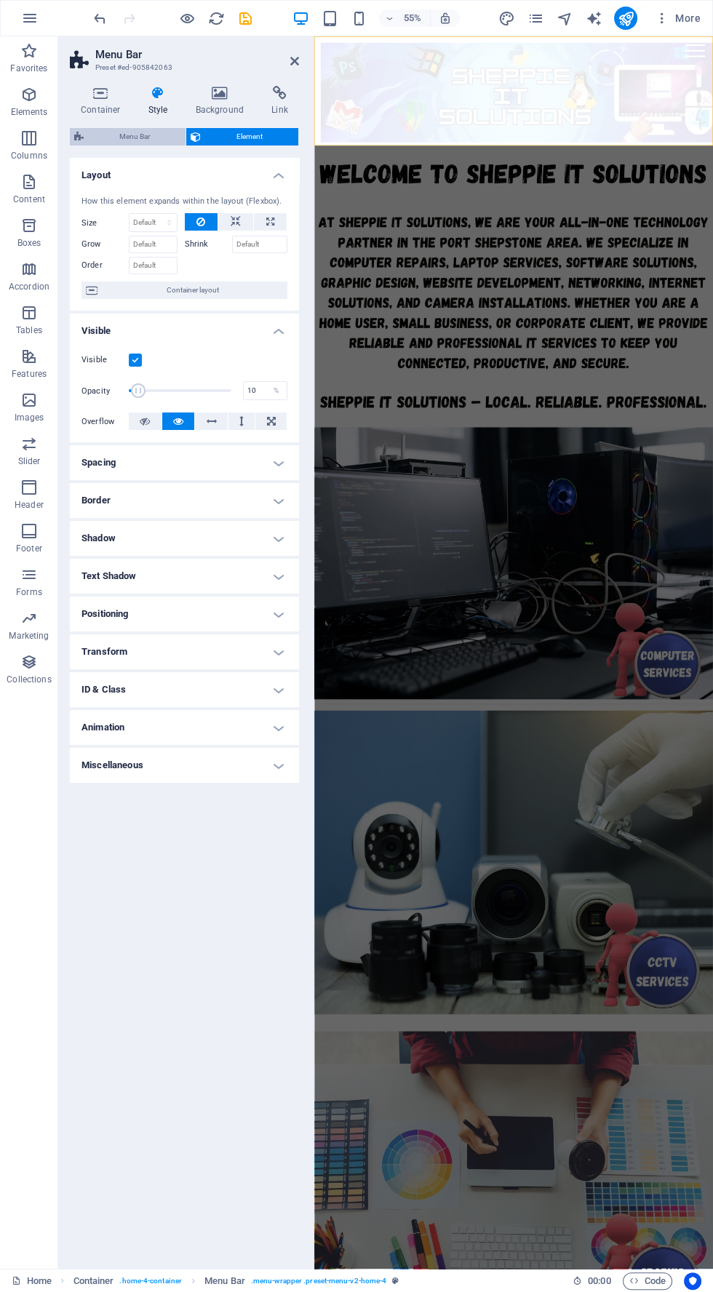
click at [137, 136] on span "Menu Bar" at bounding box center [134, 136] width 93 height 17
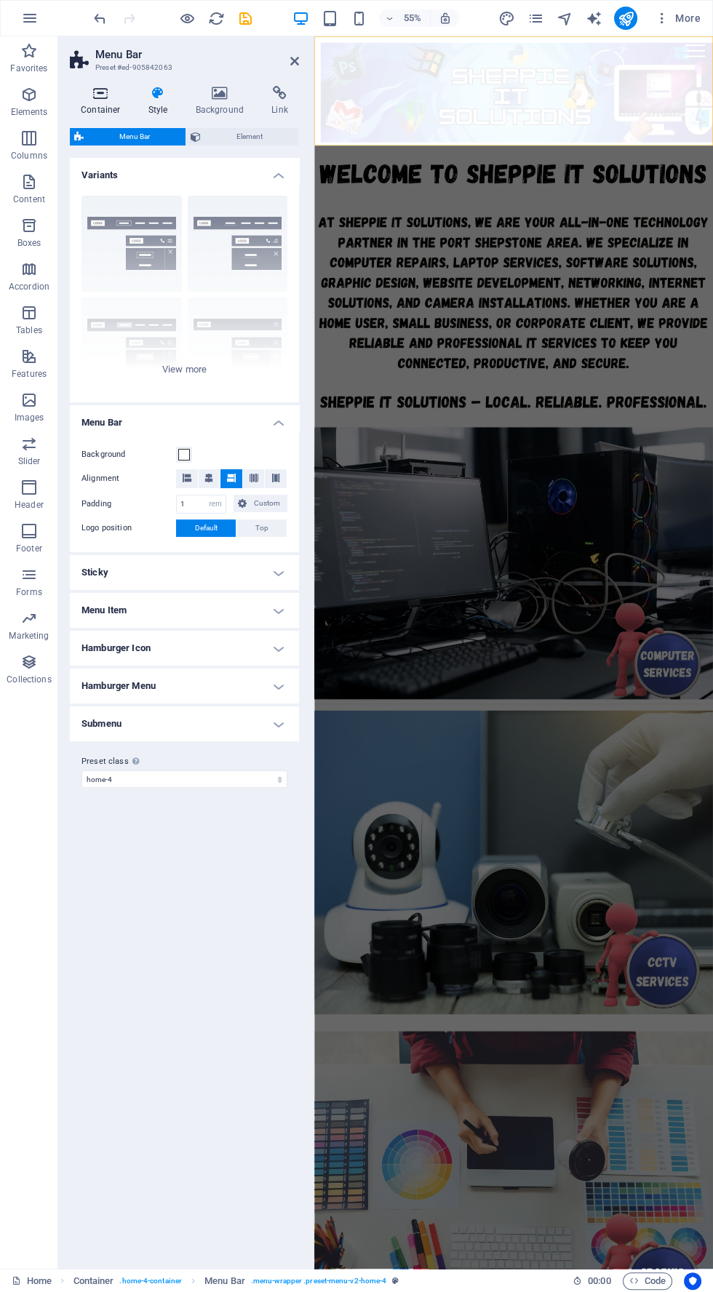
click at [108, 104] on h4 "Container" at bounding box center [104, 101] width 68 height 31
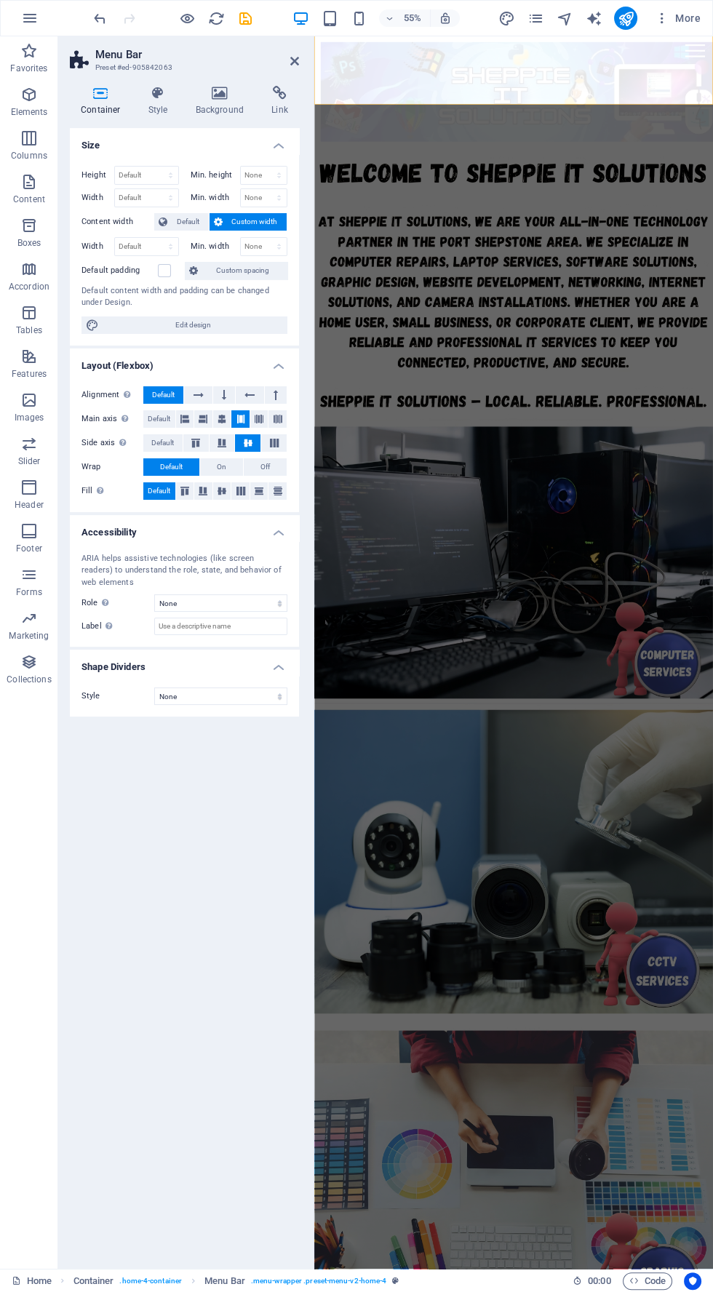
scroll to position [1, 0]
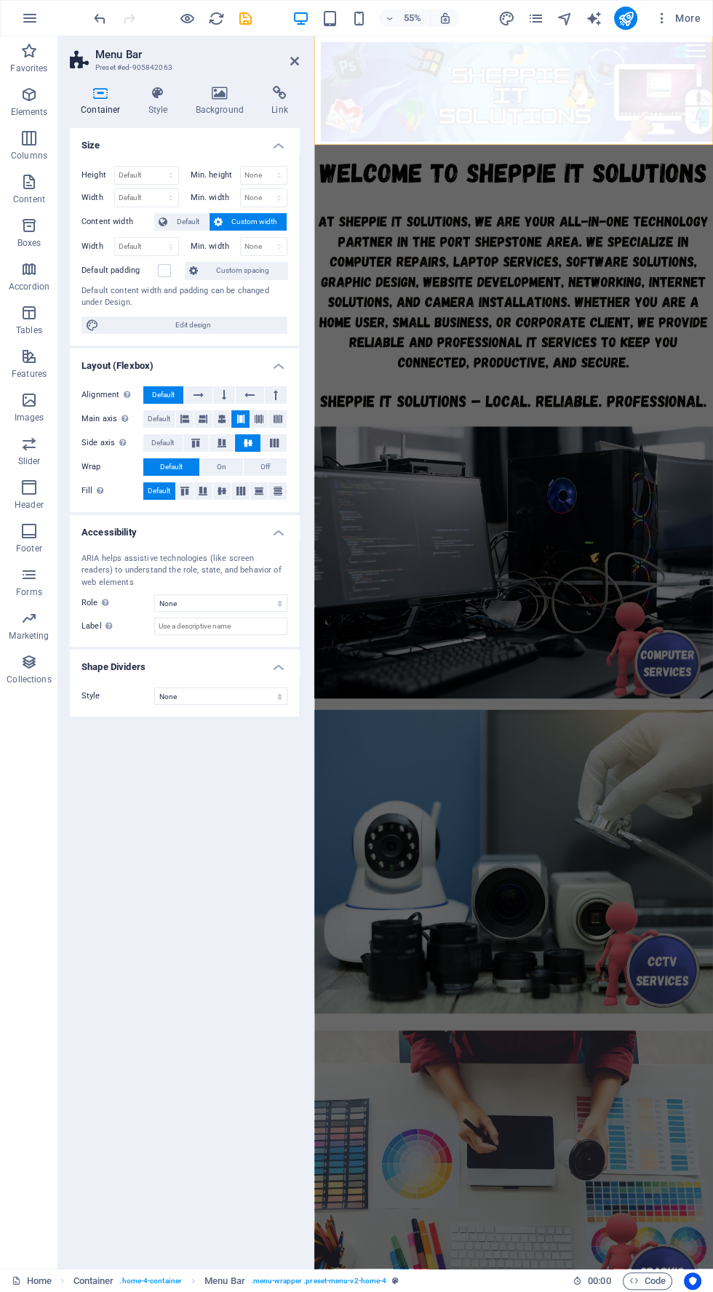
click at [712, 649] on figure at bounding box center [676, 486] width 724 height 495
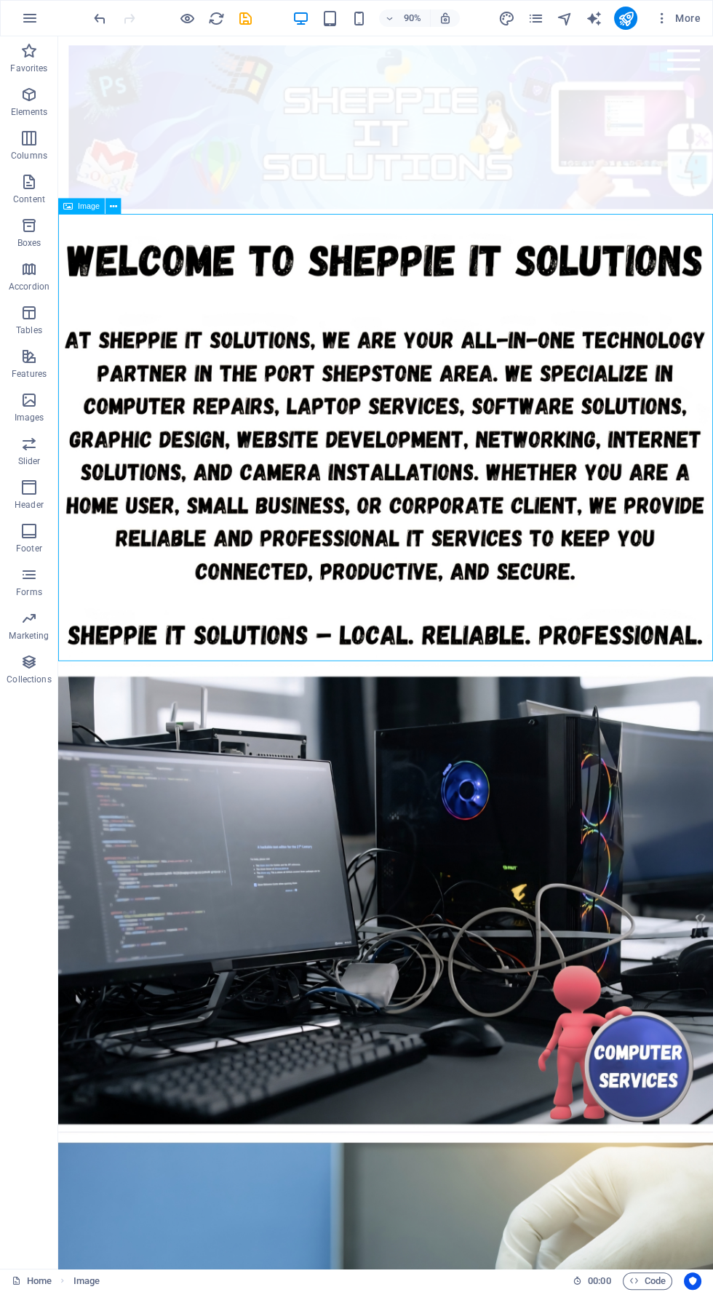
click at [612, 114] on div at bounding box center [422, 138] width 704 height 182
